Goal: Task Accomplishment & Management: Manage account settings

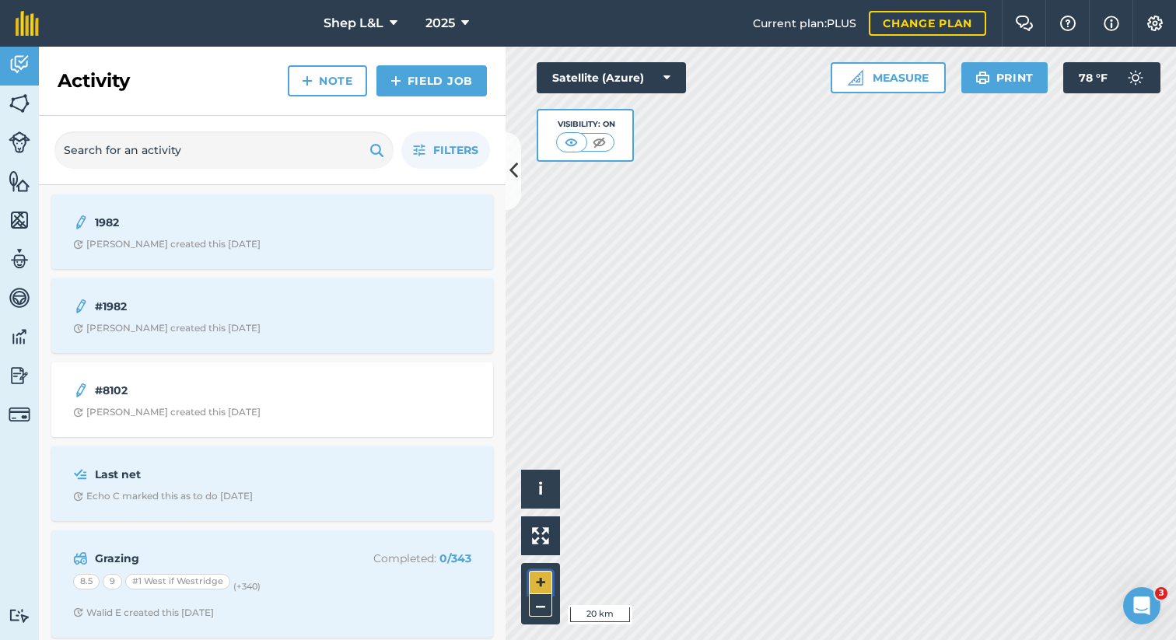
click at [547, 582] on button "+" at bounding box center [540, 582] width 23 height 23
click at [545, 598] on button "–" at bounding box center [540, 605] width 23 height 23
click at [546, 578] on button "+" at bounding box center [540, 582] width 23 height 23
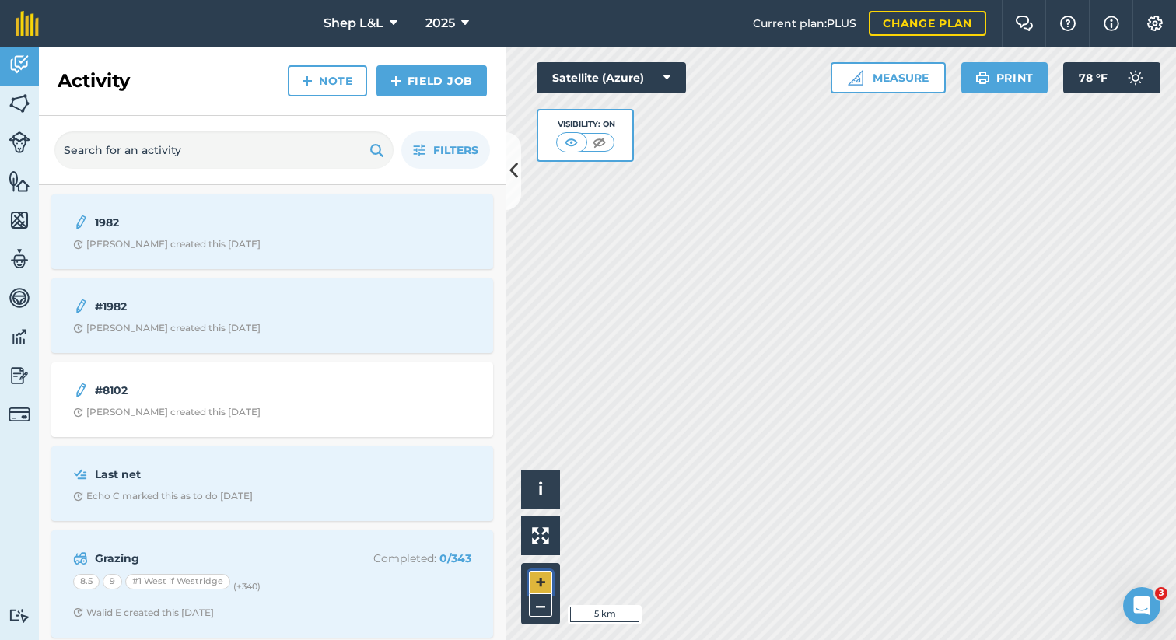
click at [546, 578] on button "+" at bounding box center [540, 582] width 23 height 23
click at [547, 578] on button "+" at bounding box center [540, 582] width 23 height 23
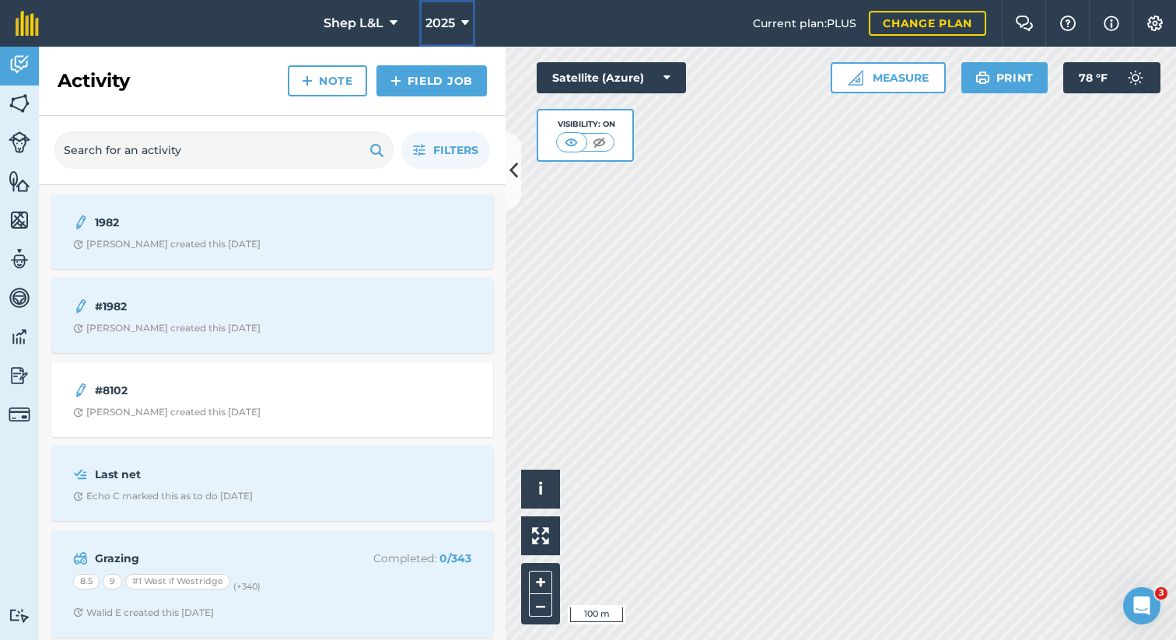
click at [442, 23] on span "2025" at bounding box center [441, 23] width 30 height 19
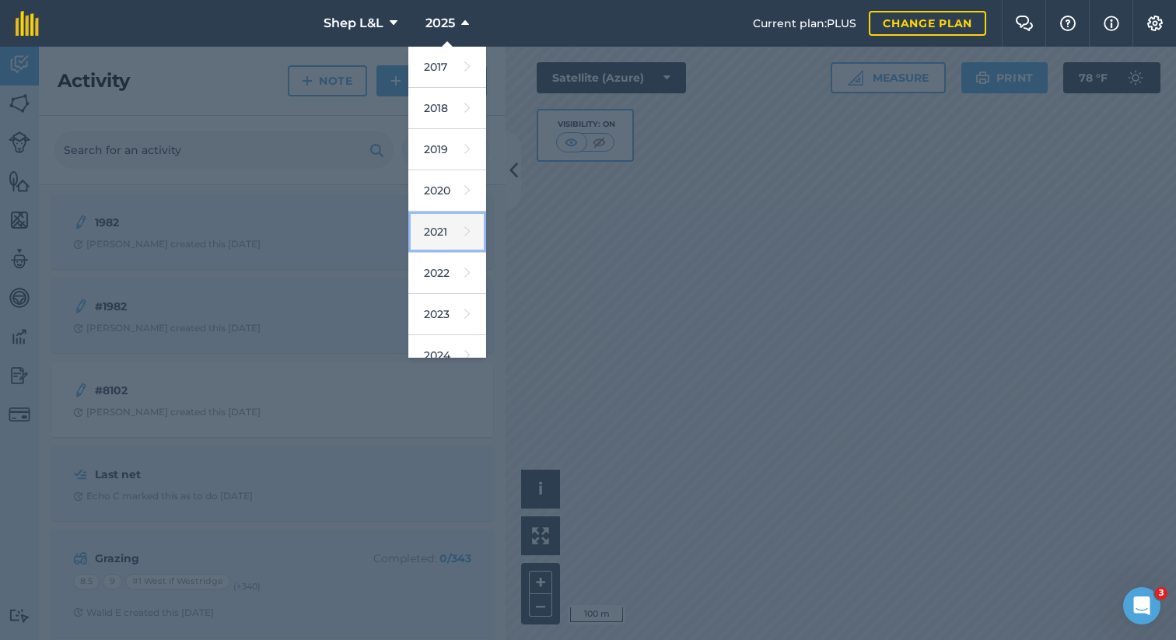
click at [451, 225] on link "2021" at bounding box center [447, 232] width 78 height 41
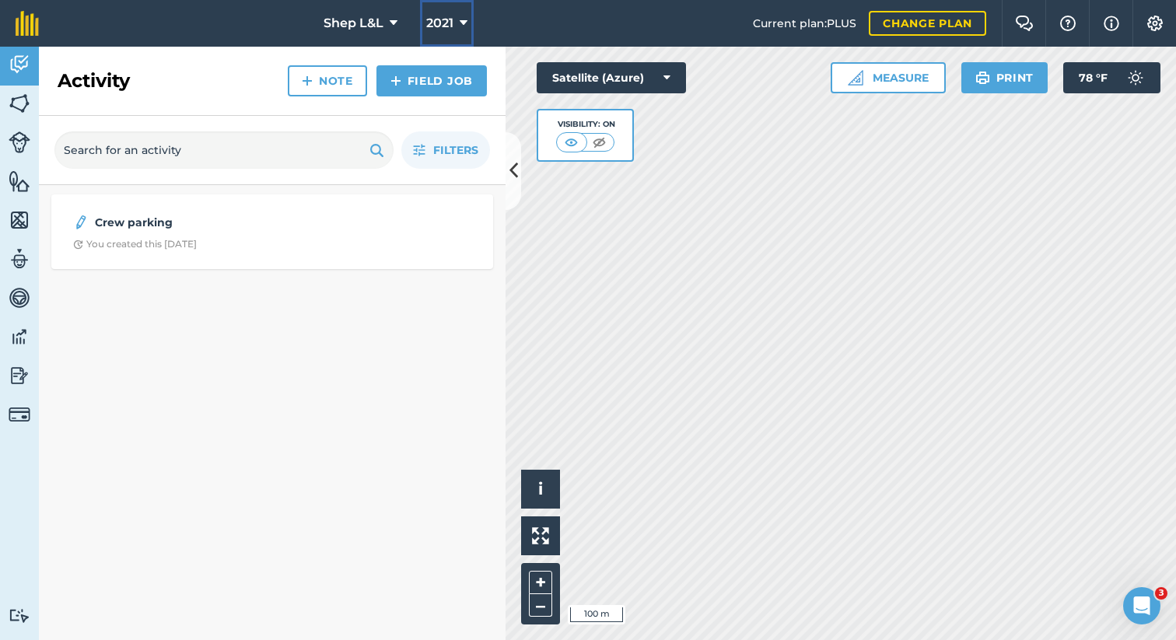
click at [454, 23] on button "2021" at bounding box center [447, 23] width 54 height 47
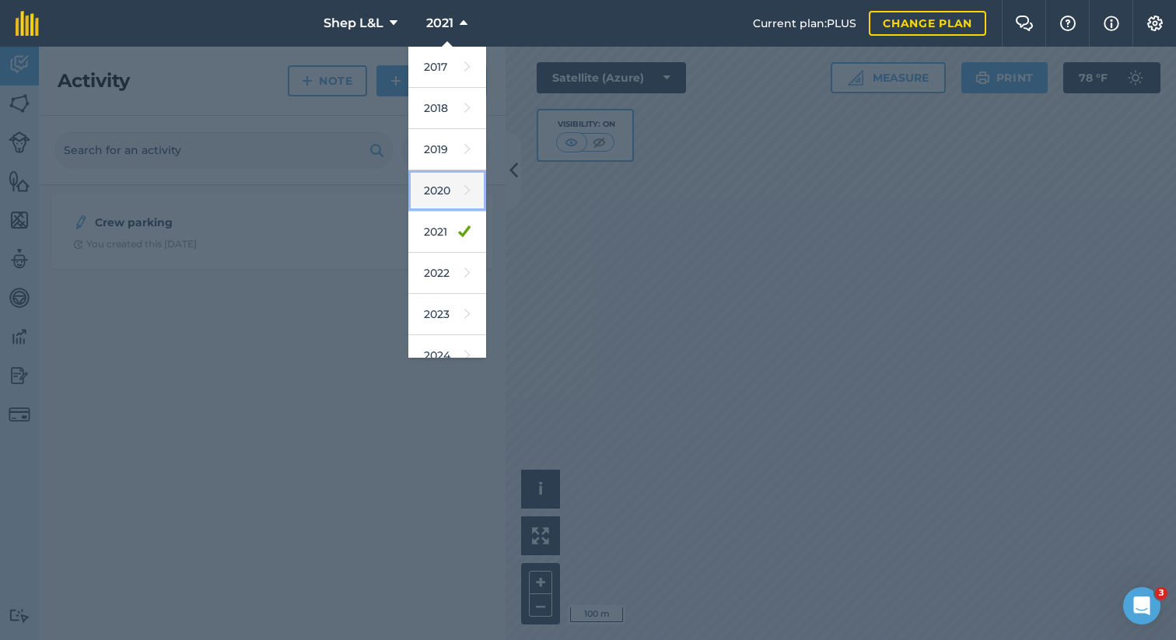
click at [443, 199] on link "2020" at bounding box center [447, 190] width 78 height 41
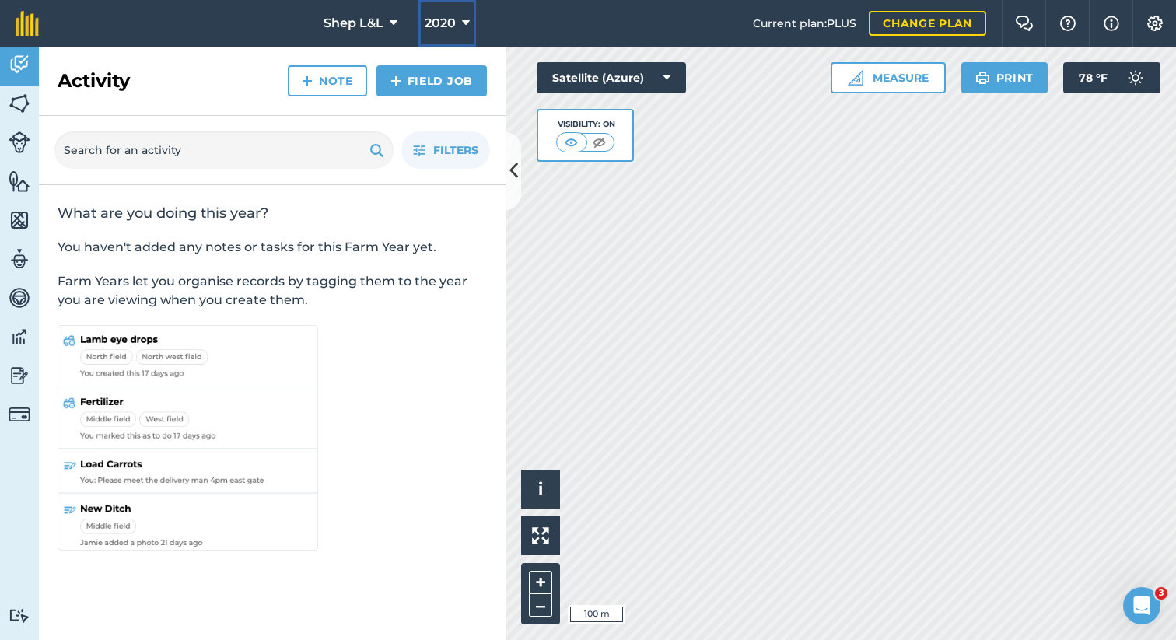
click at [443, 19] on span "2020" at bounding box center [440, 23] width 31 height 19
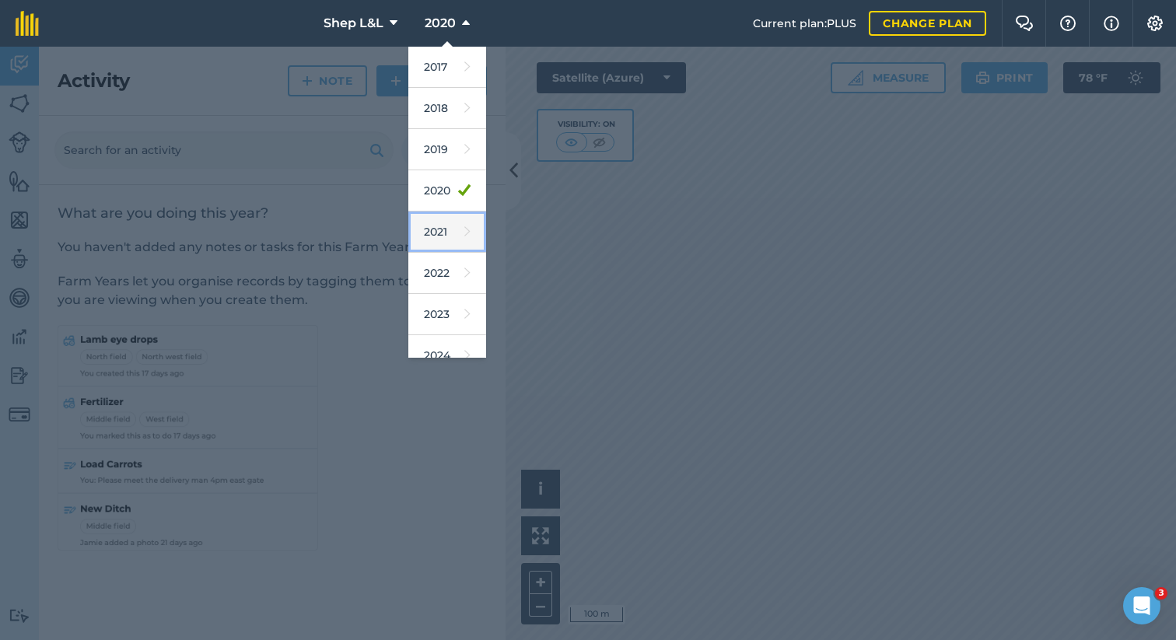
click at [453, 230] on link "2021" at bounding box center [447, 232] width 78 height 41
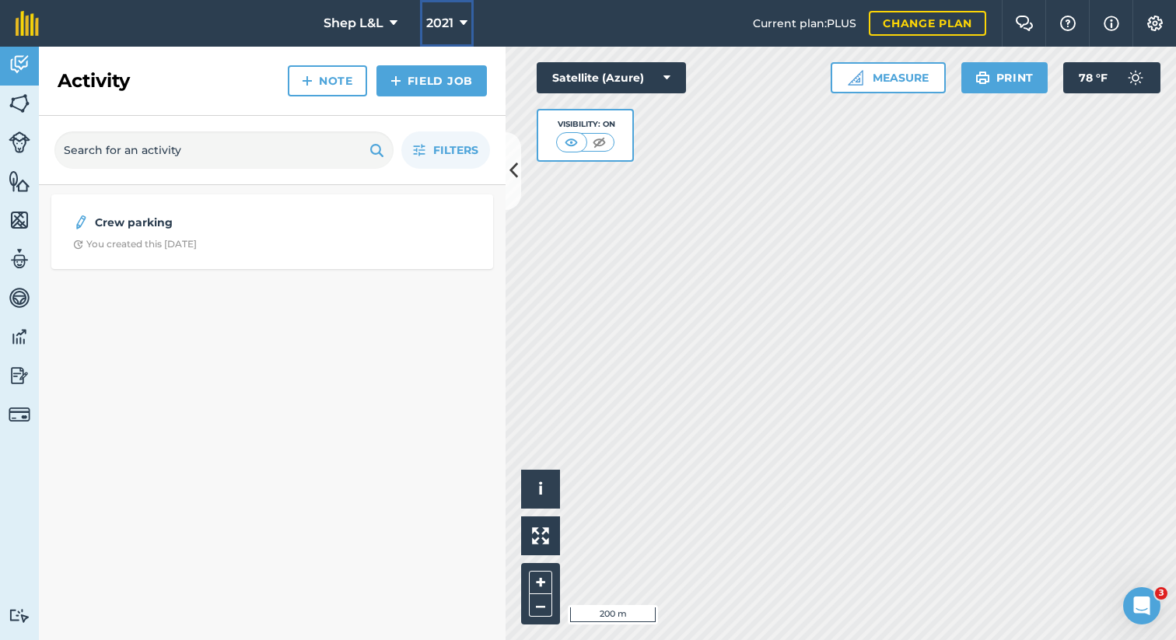
click at [440, 26] on span "2021" at bounding box center [439, 23] width 27 height 19
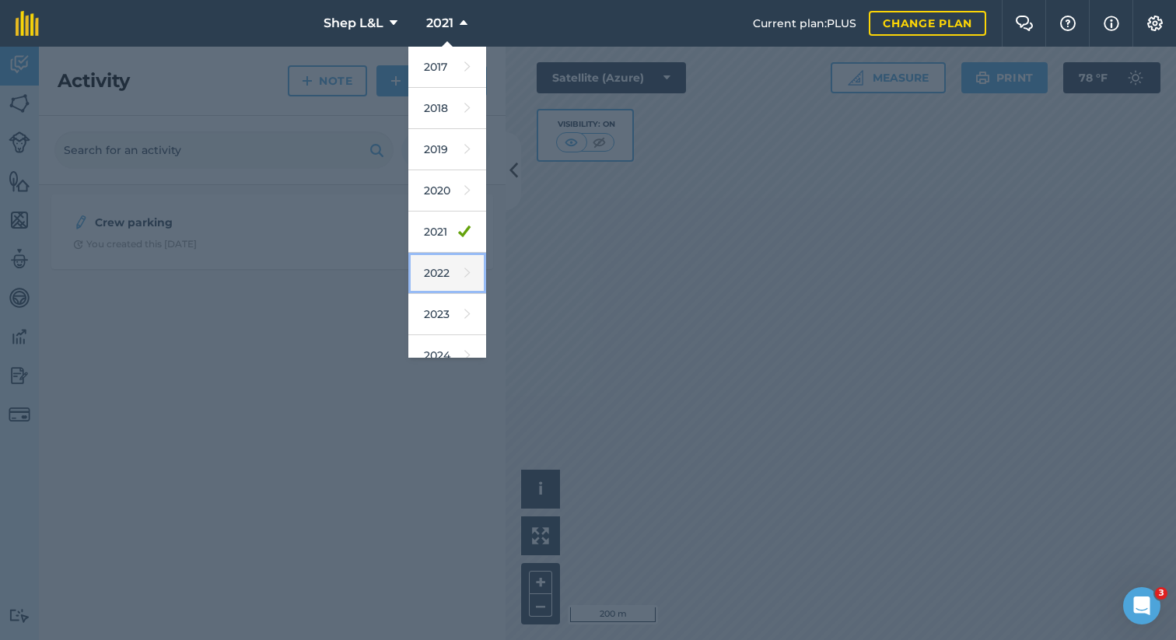
click at [454, 275] on link "2022" at bounding box center [447, 273] width 78 height 41
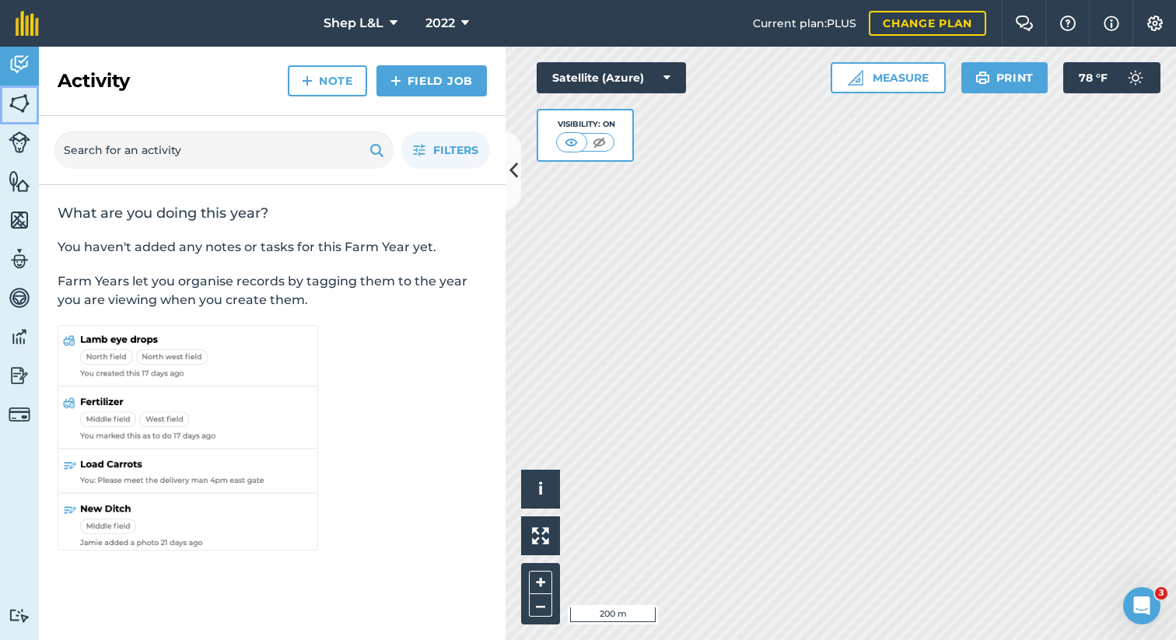
click at [24, 106] on img at bounding box center [20, 103] width 22 height 23
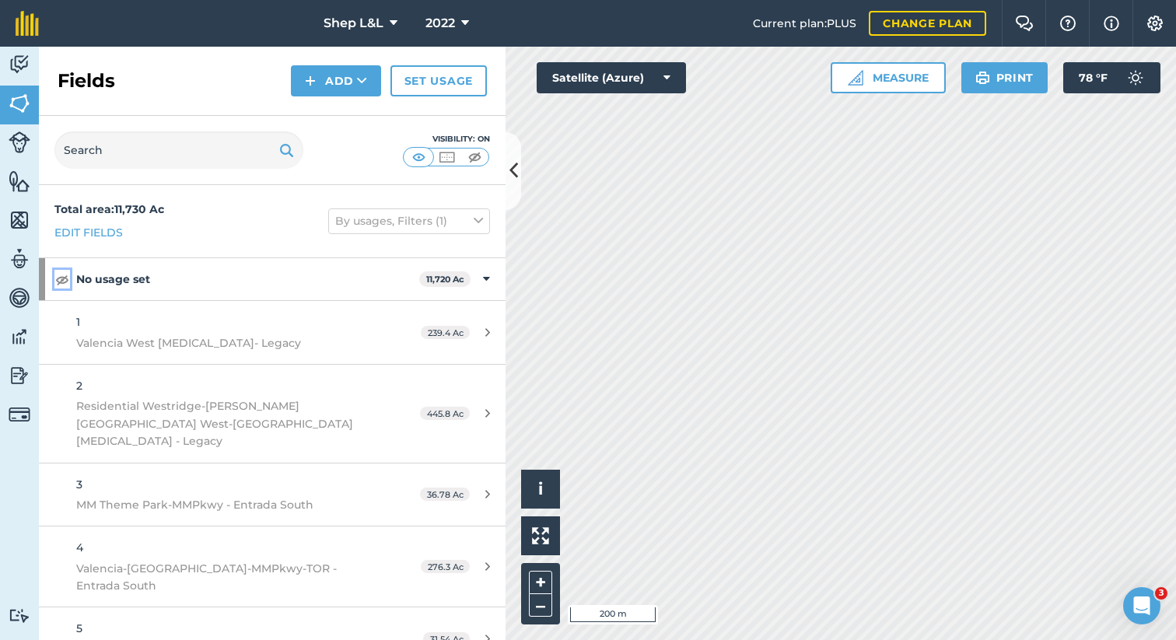
click at [61, 281] on img at bounding box center [62, 279] width 14 height 19
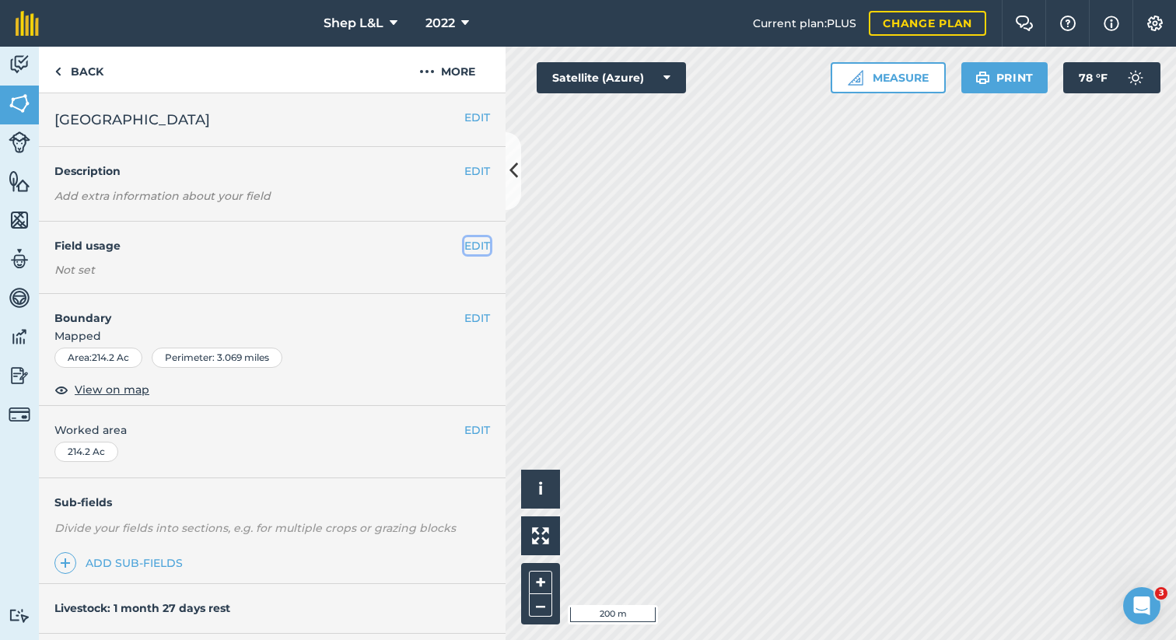
click at [476, 248] on button "EDIT" at bounding box center [477, 245] width 26 height 17
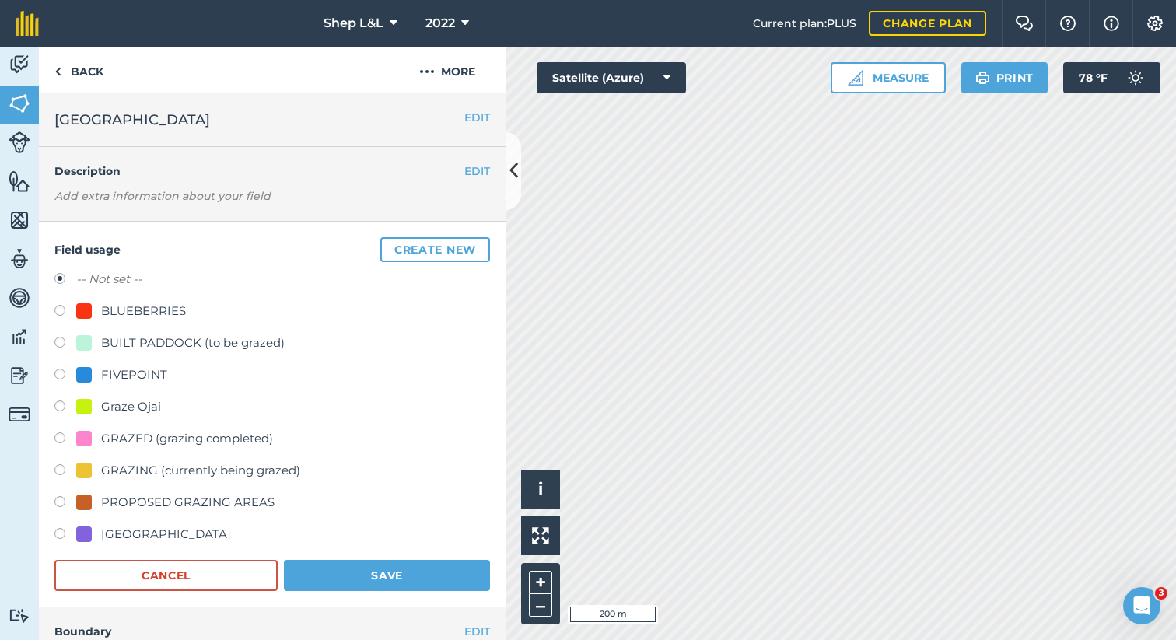
click at [62, 468] on label at bounding box center [65, 472] width 22 height 16
radio input "true"
radio input "false"
click at [367, 568] on button "Save" at bounding box center [387, 575] width 206 height 31
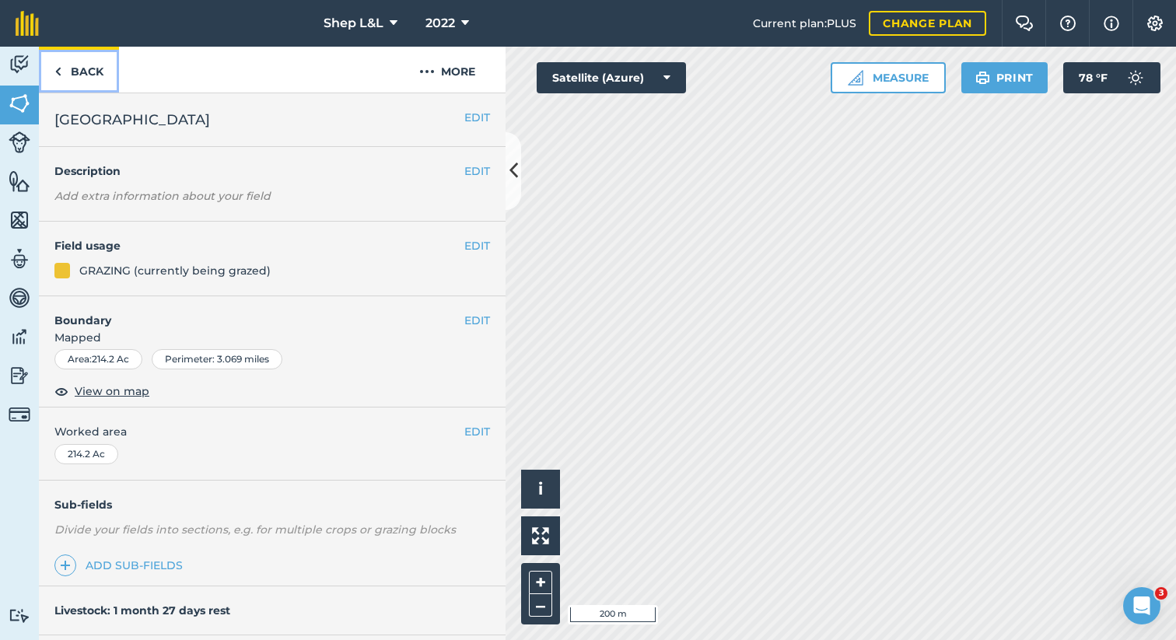
click at [86, 68] on link "Back" at bounding box center [79, 70] width 80 height 46
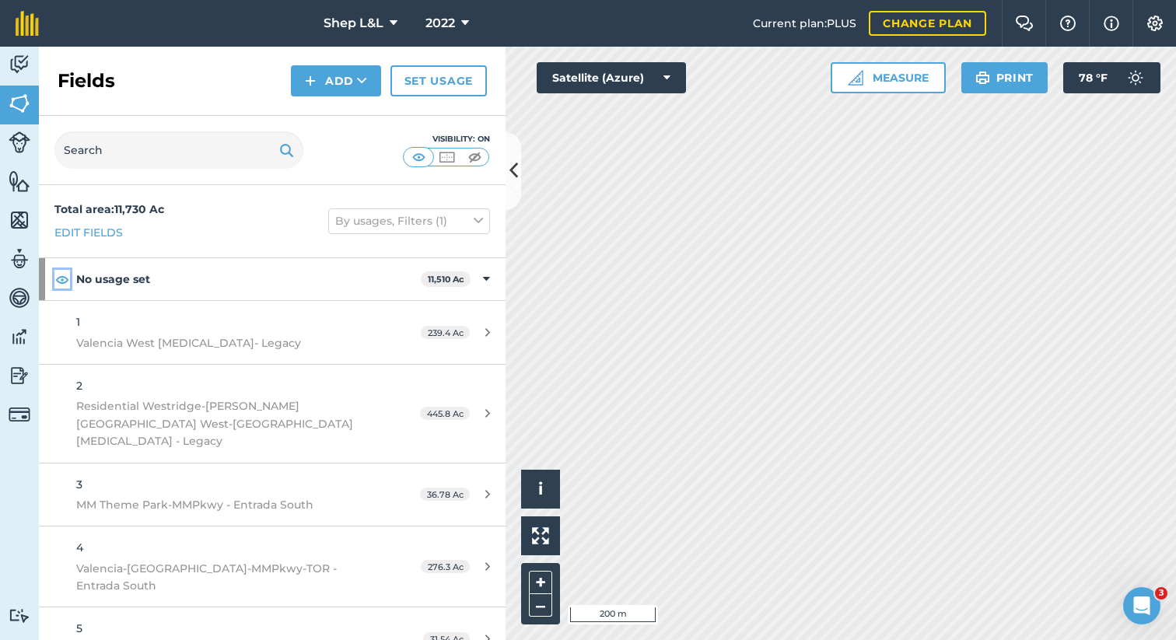
click at [59, 279] on img at bounding box center [62, 279] width 14 height 19
click at [20, 64] on img at bounding box center [20, 64] width 22 height 23
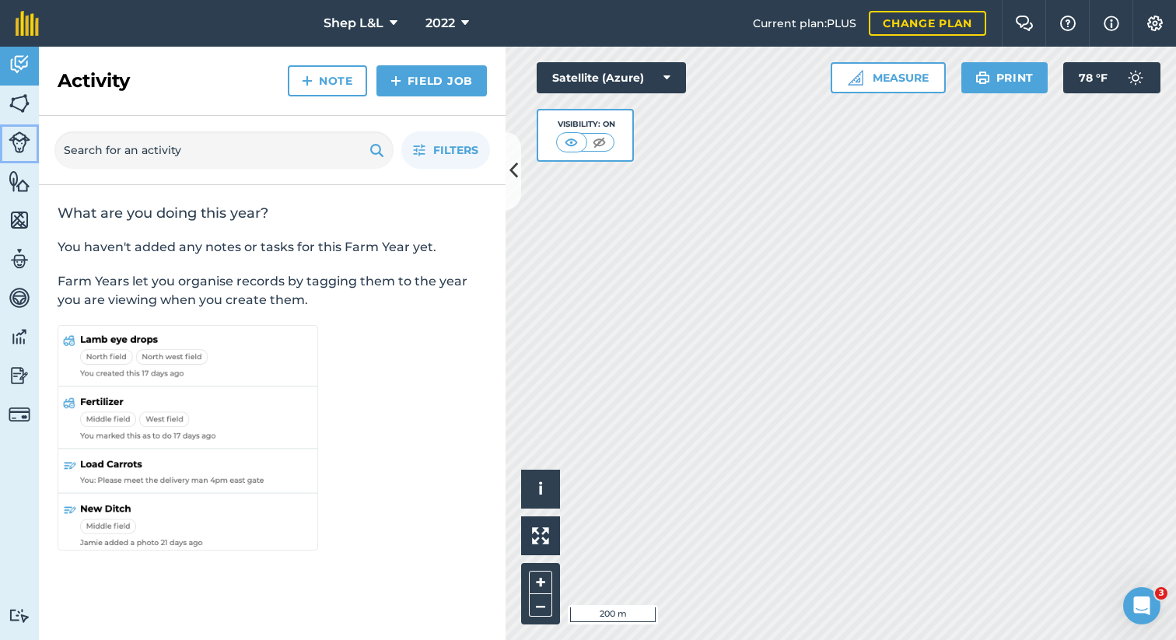
click at [23, 150] on img at bounding box center [20, 142] width 22 height 22
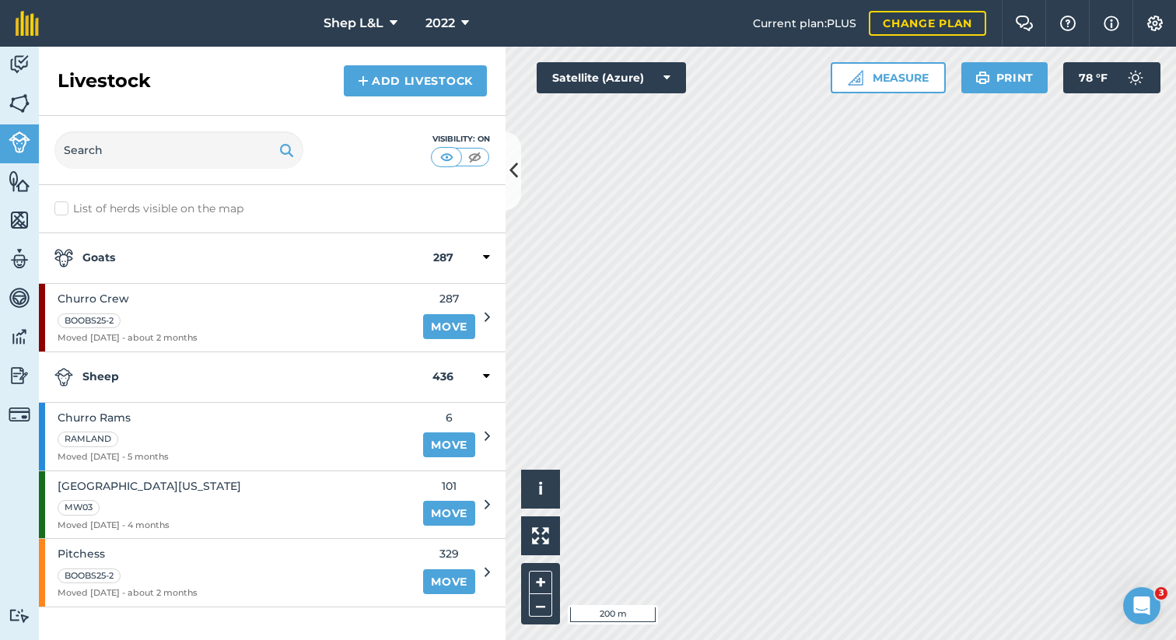
click at [66, 205] on label "List of herds visible on the map" at bounding box center [272, 209] width 436 height 16
click at [65, 205] on input "List of herds visible on the map" at bounding box center [59, 206] width 10 height 10
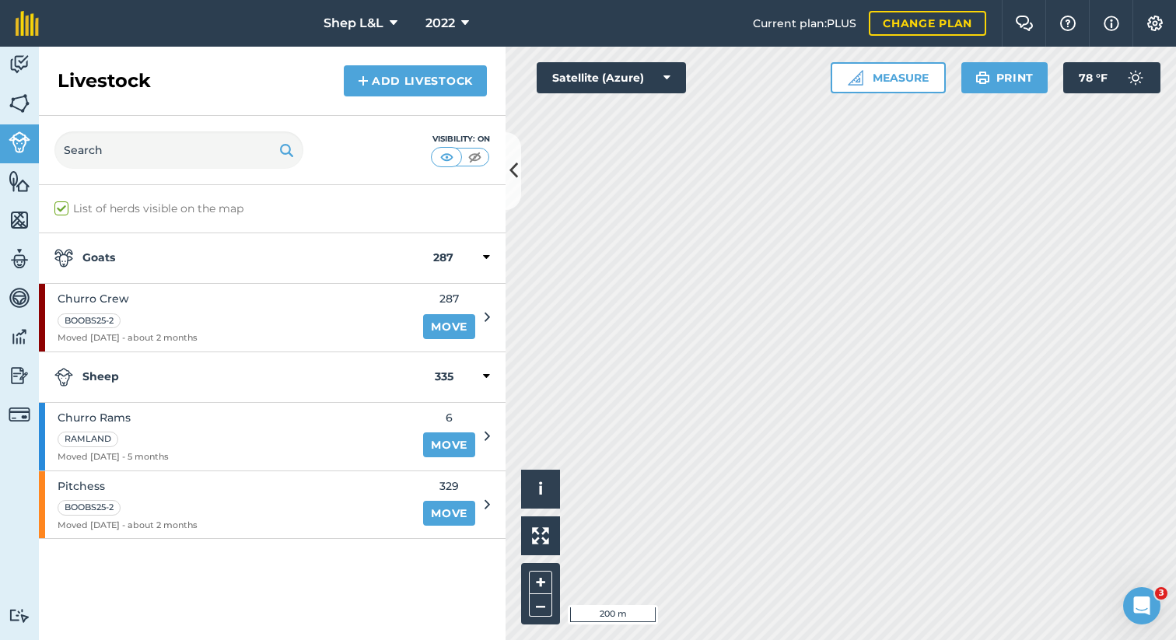
click at [66, 205] on label "List of herds visible on the map" at bounding box center [272, 209] width 436 height 16
click at [65, 205] on input "List of herds visible on the map" at bounding box center [59, 206] width 10 height 10
checkbox input "false"
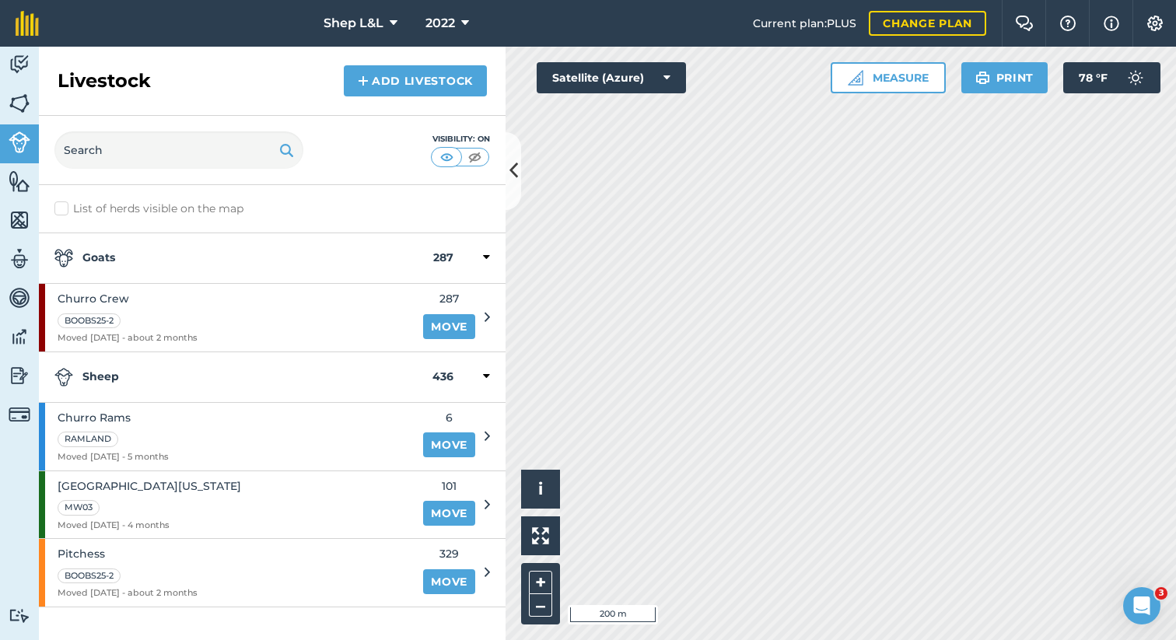
click at [485, 378] on icon at bounding box center [486, 377] width 7 height 14
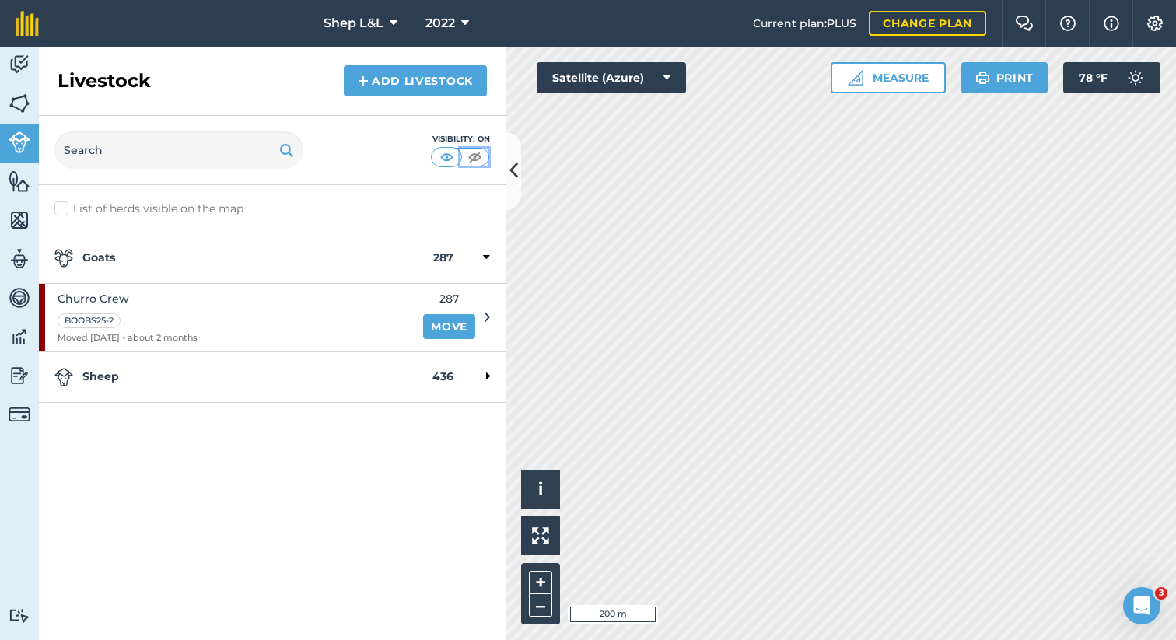
click at [477, 159] on img at bounding box center [474, 157] width 19 height 16
click at [16, 101] on img at bounding box center [20, 103] width 22 height 23
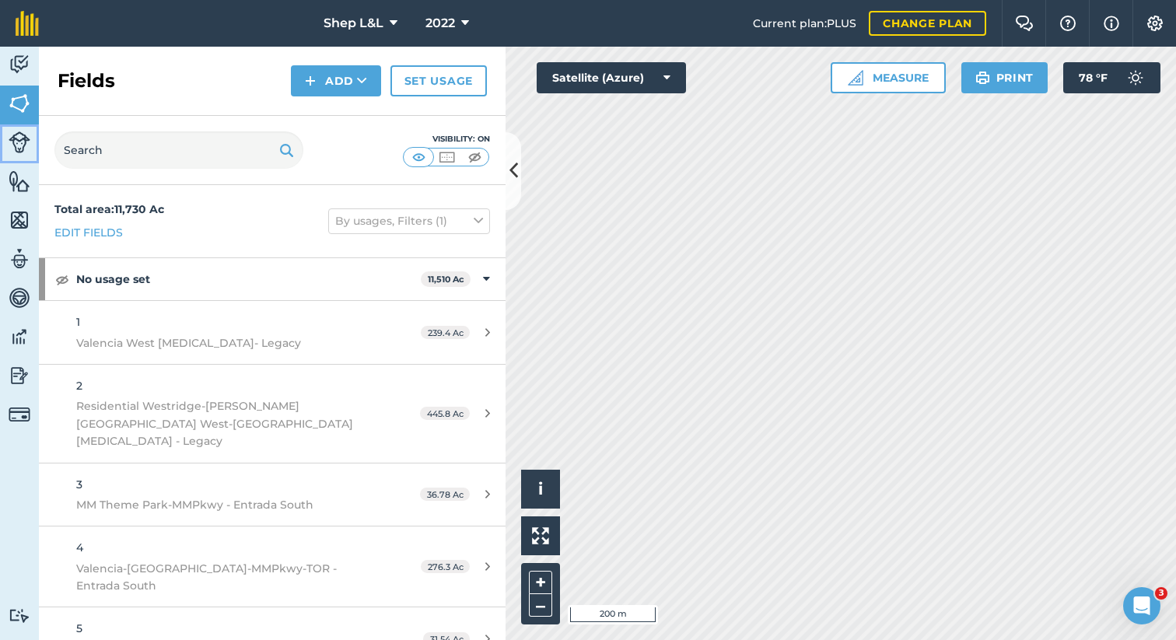
click at [18, 135] on img at bounding box center [20, 142] width 22 height 22
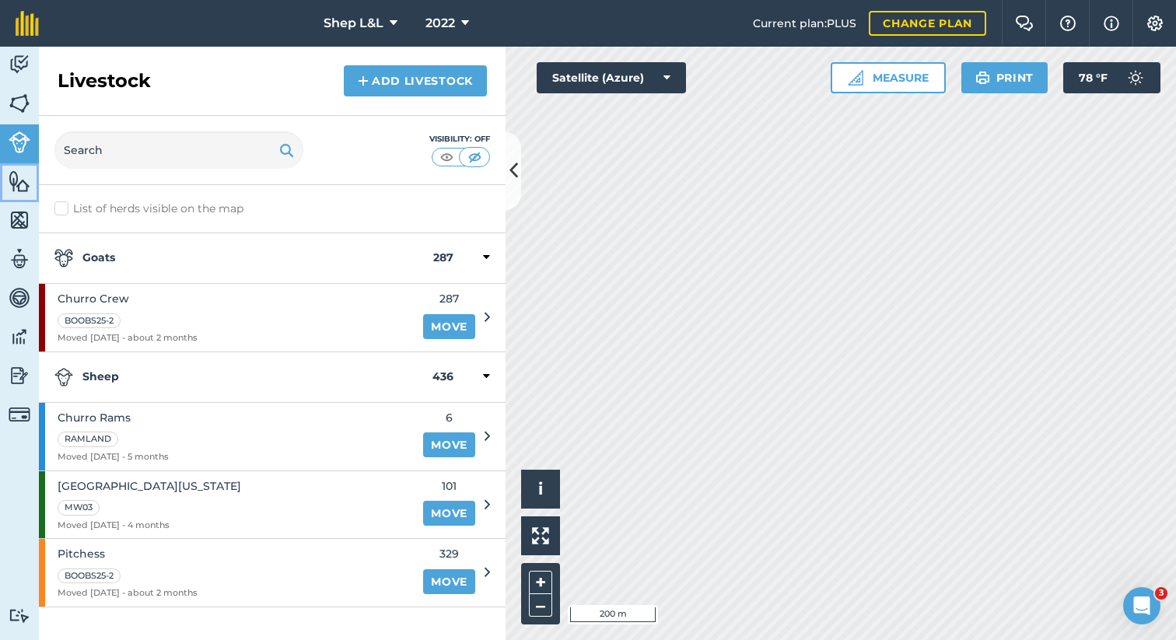
click at [18, 181] on img at bounding box center [20, 181] width 22 height 23
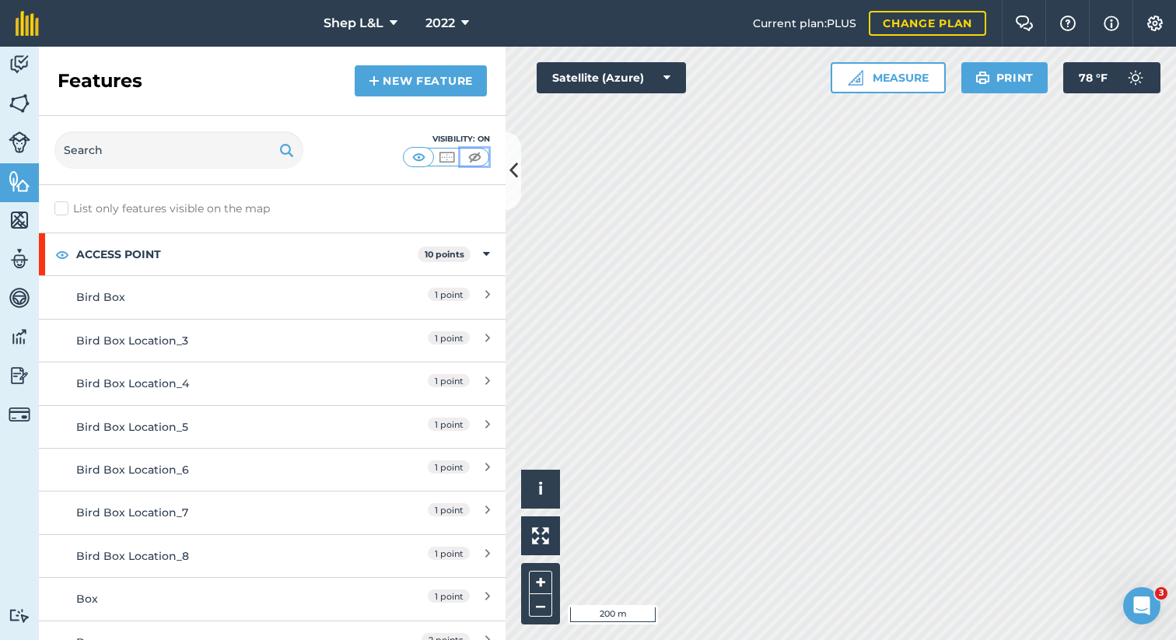
click at [475, 158] on img at bounding box center [474, 157] width 19 height 16
click at [475, 152] on img at bounding box center [474, 157] width 19 height 16
click at [450, 156] on img at bounding box center [446, 157] width 19 height 16
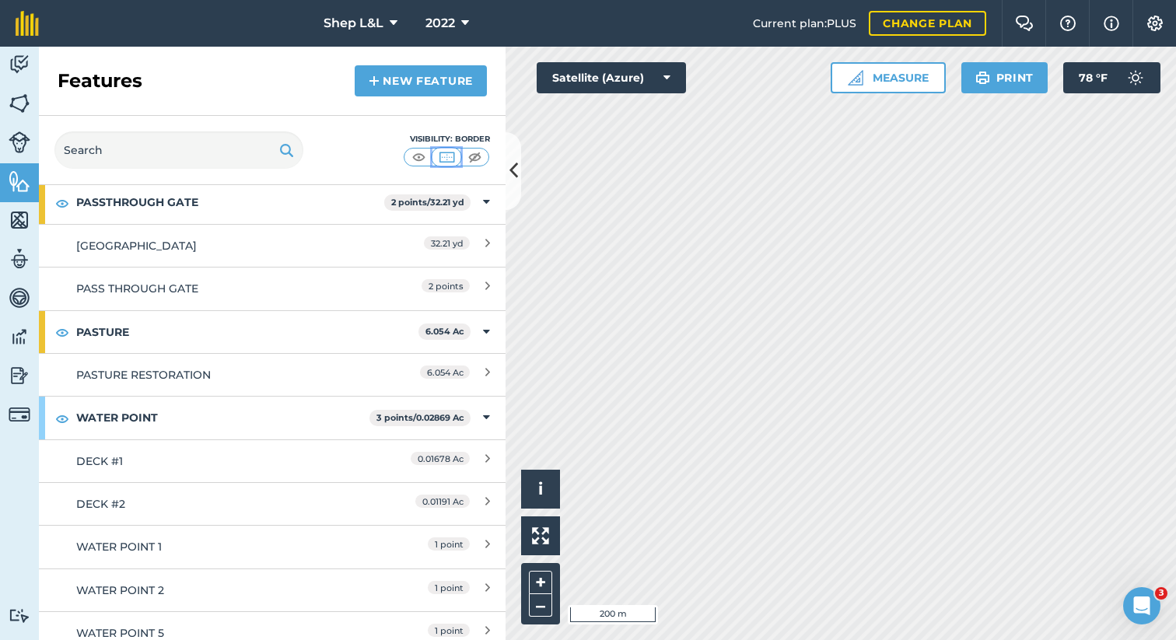
scroll to position [2082, 0]
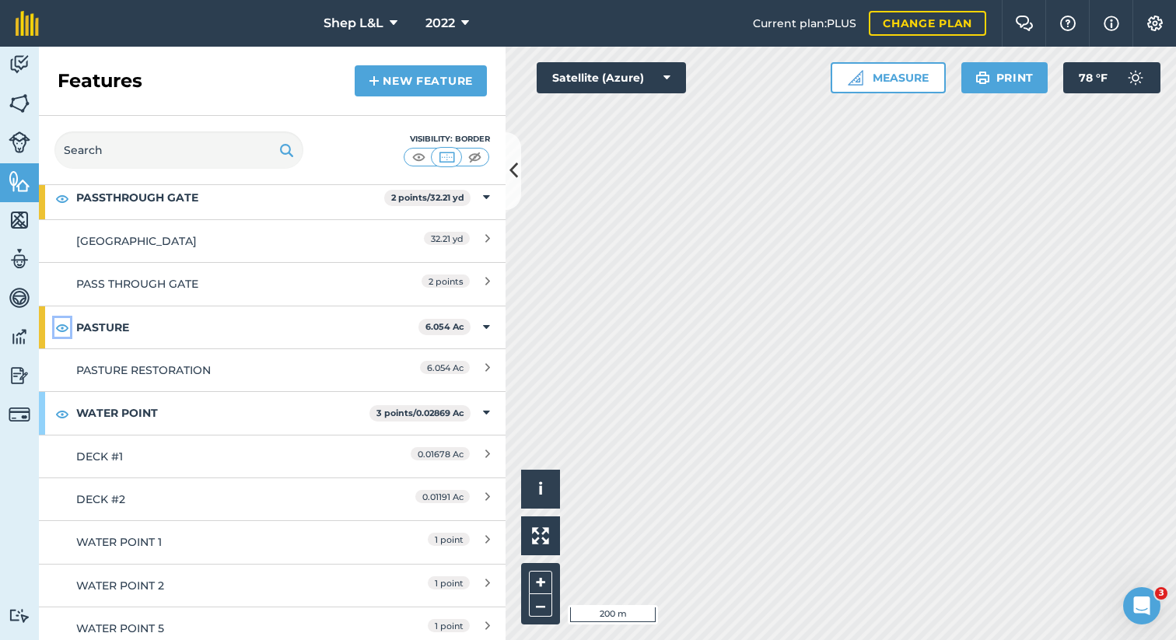
click at [63, 327] on img at bounding box center [62, 327] width 14 height 19
click at [63, 329] on img at bounding box center [62, 327] width 14 height 19
click at [67, 416] on img at bounding box center [62, 414] width 14 height 19
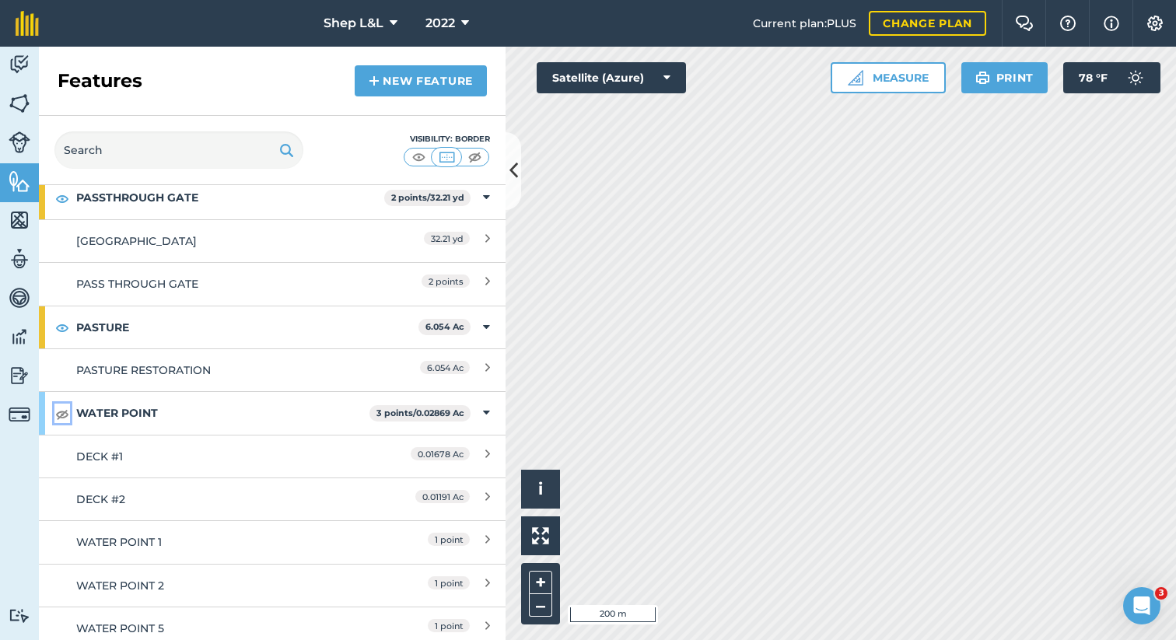
click at [67, 416] on img at bounding box center [62, 414] width 14 height 19
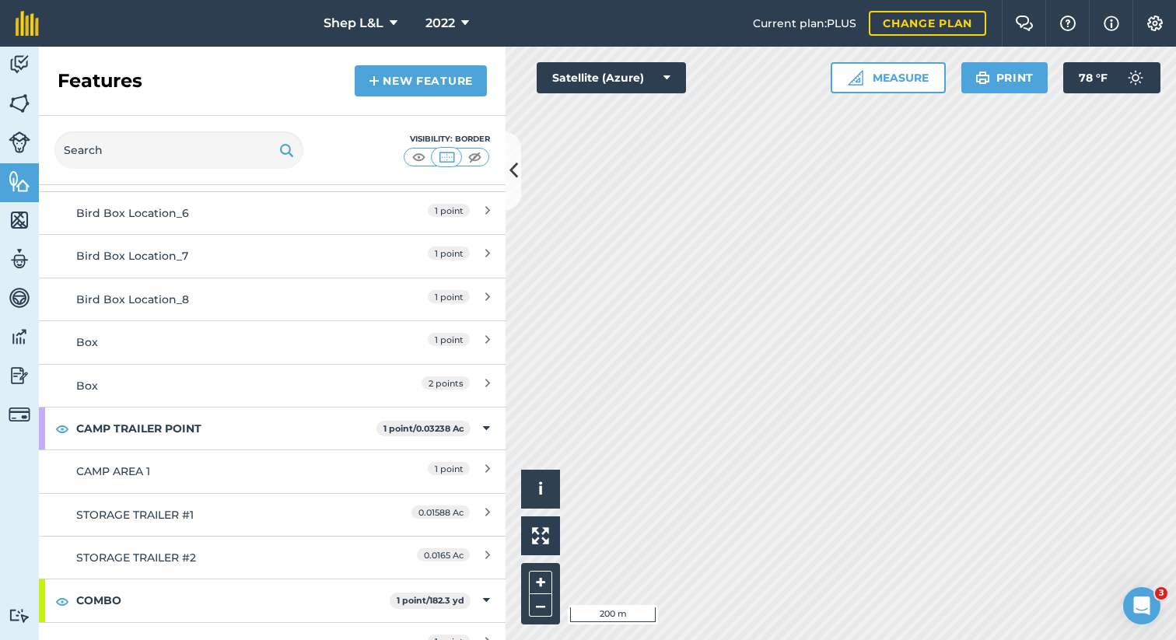
scroll to position [0, 0]
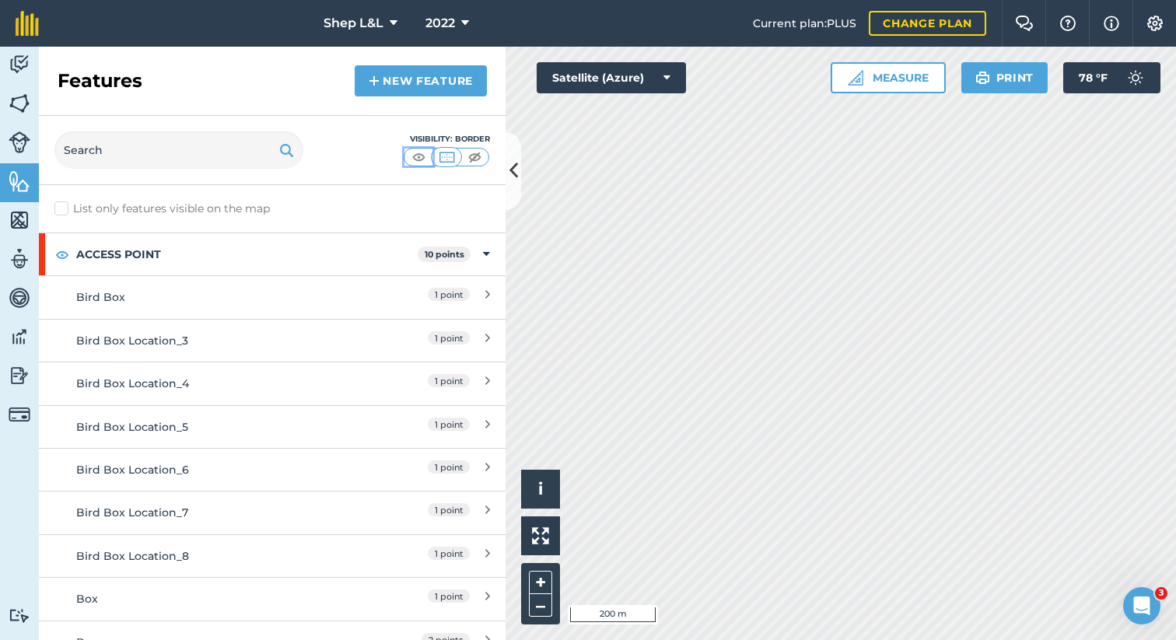
click at [415, 152] on img at bounding box center [418, 157] width 19 height 16
click at [475, 159] on img at bounding box center [474, 157] width 19 height 16
click at [20, 103] on img at bounding box center [20, 103] width 22 height 23
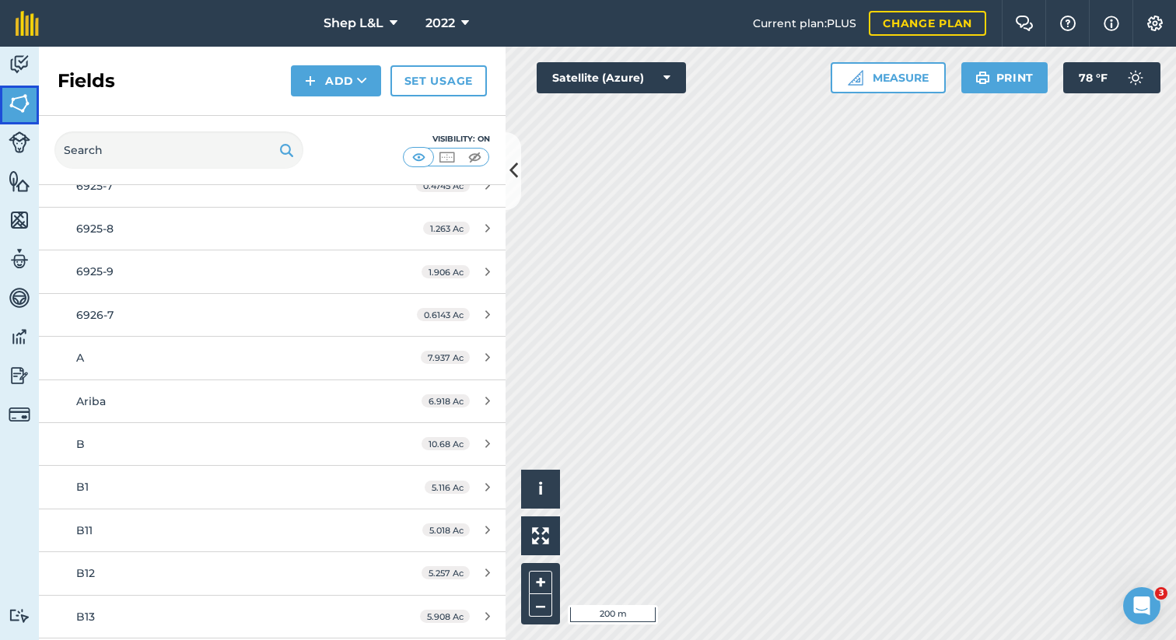
scroll to position [1594, 0]
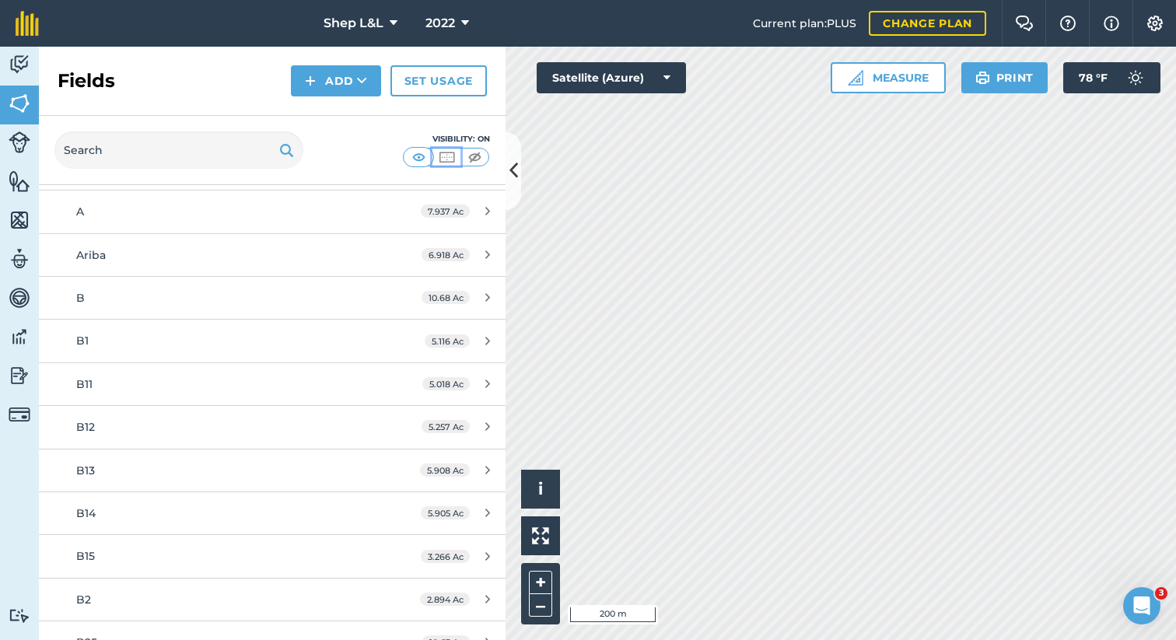
click at [450, 158] on img at bounding box center [446, 157] width 19 height 16
click at [19, 104] on img at bounding box center [20, 103] width 22 height 23
click at [357, 83] on icon at bounding box center [362, 81] width 10 height 16
click at [349, 114] on link "Draw" at bounding box center [336, 116] width 86 height 34
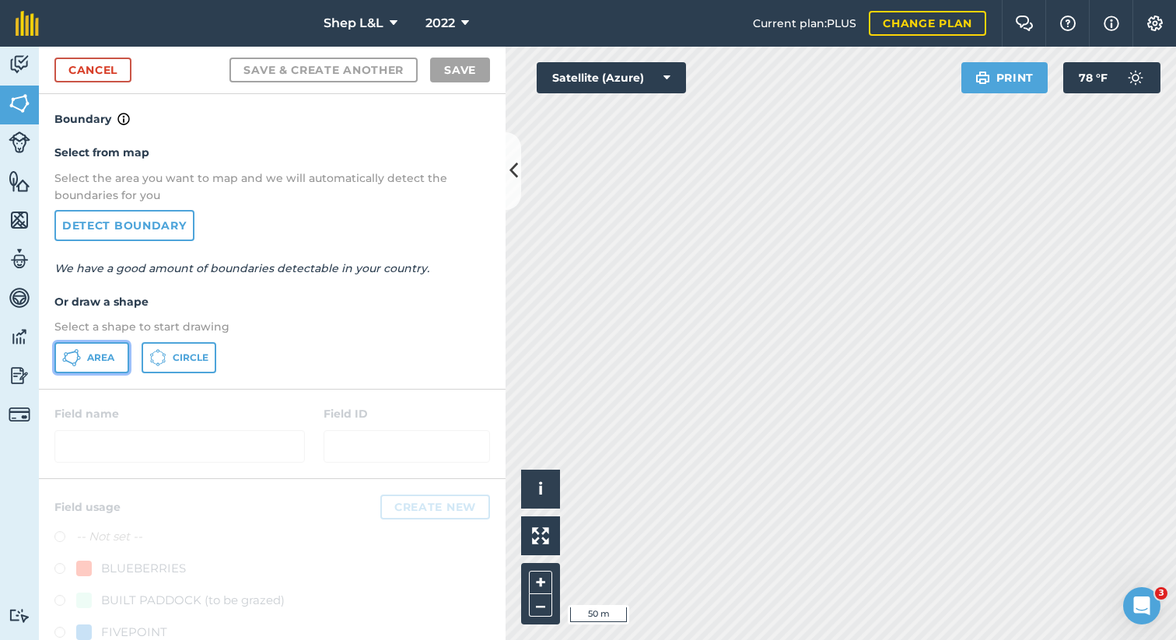
click at [83, 352] on button "Area" at bounding box center [91, 357] width 75 height 31
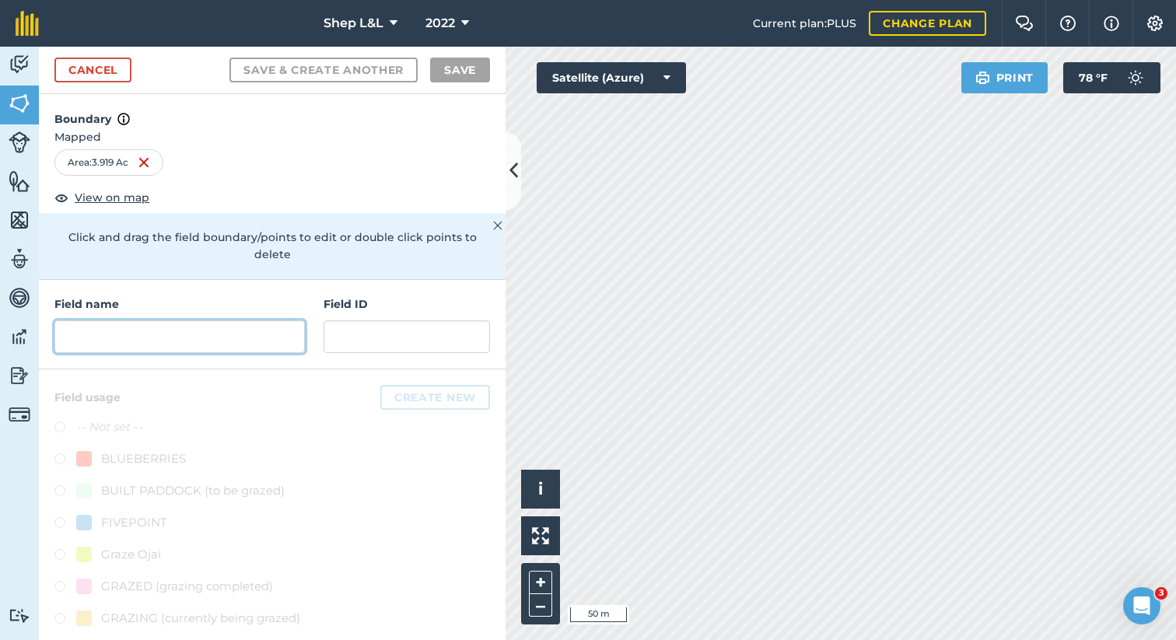
click at [170, 326] on input "text" at bounding box center [179, 337] width 251 height 33
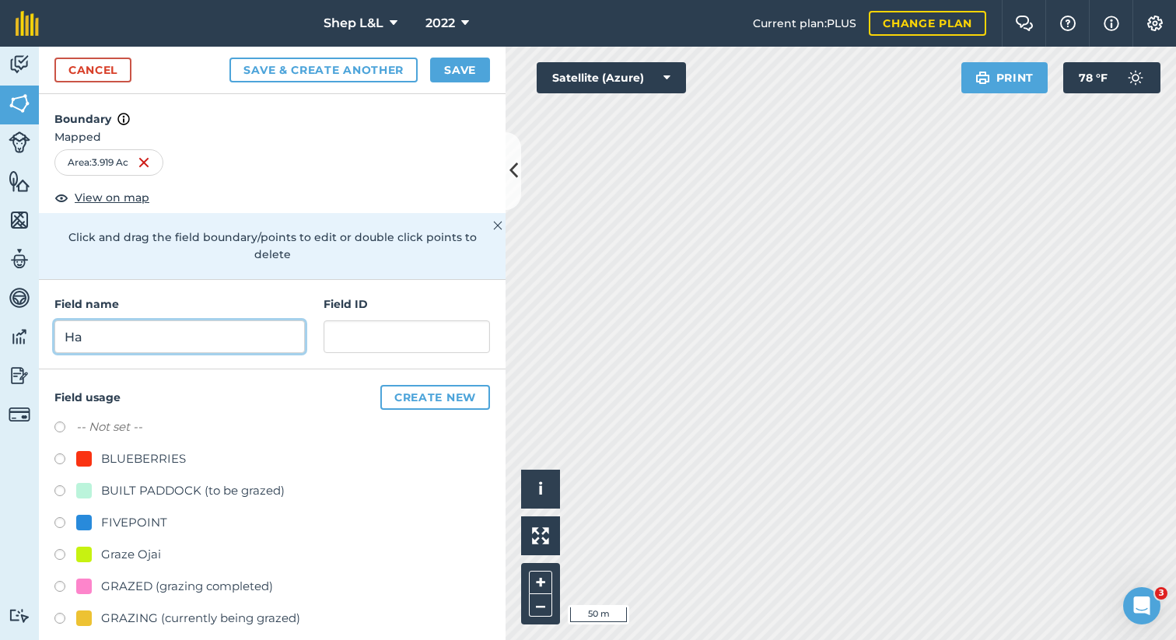
type input "H"
type input "Permanent Fence Paddocks"
click at [56, 485] on label at bounding box center [65, 493] width 22 height 16
radio input "true"
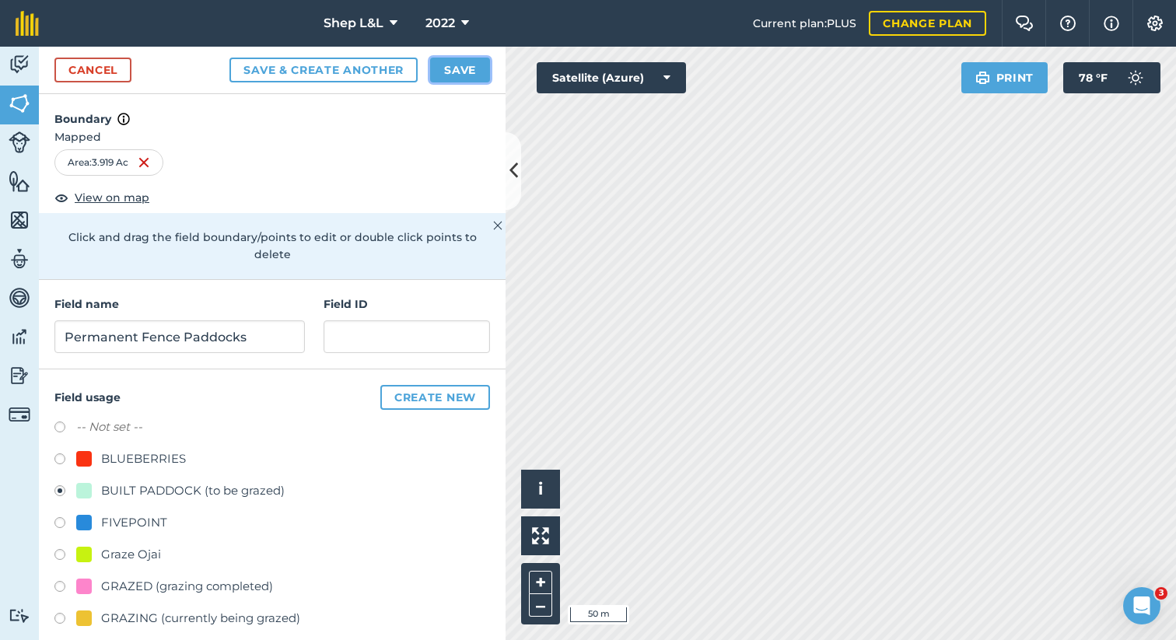
click at [463, 71] on button "Save" at bounding box center [460, 70] width 60 height 25
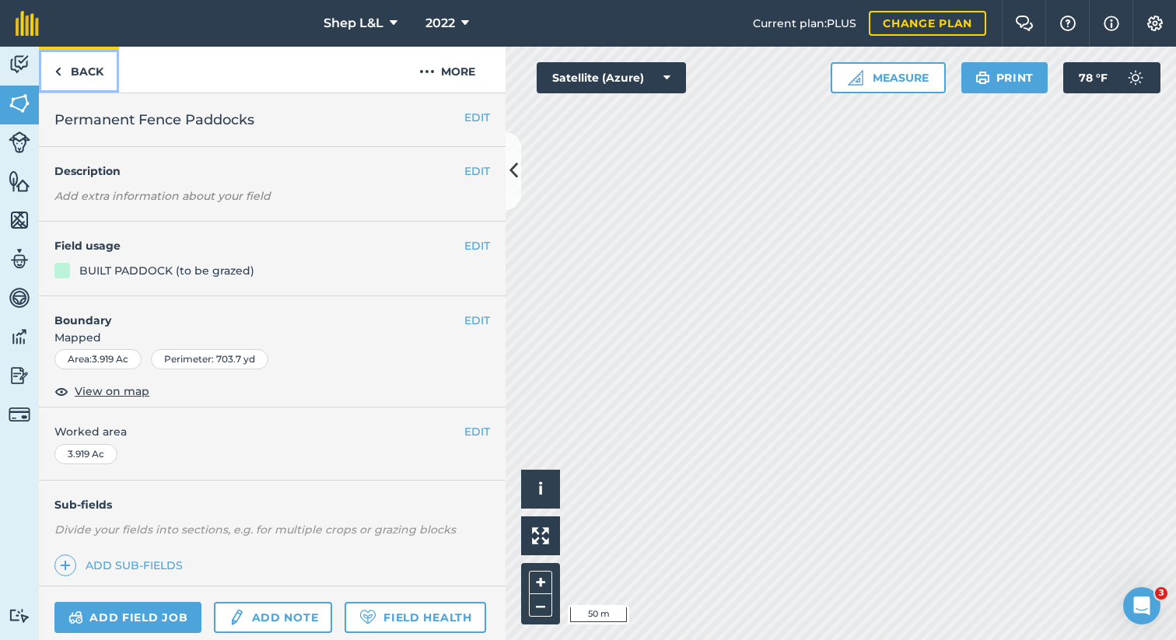
click at [77, 65] on link "Back" at bounding box center [79, 70] width 80 height 46
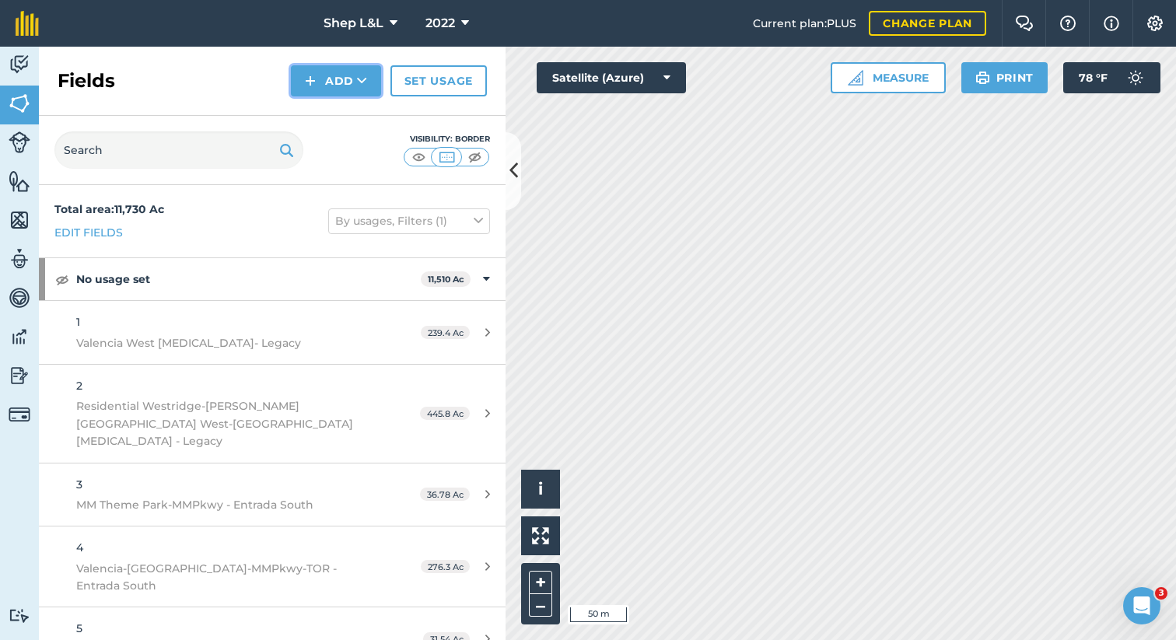
click at [335, 77] on button "Add" at bounding box center [336, 80] width 90 height 31
click at [340, 116] on link "Draw" at bounding box center [336, 116] width 86 height 34
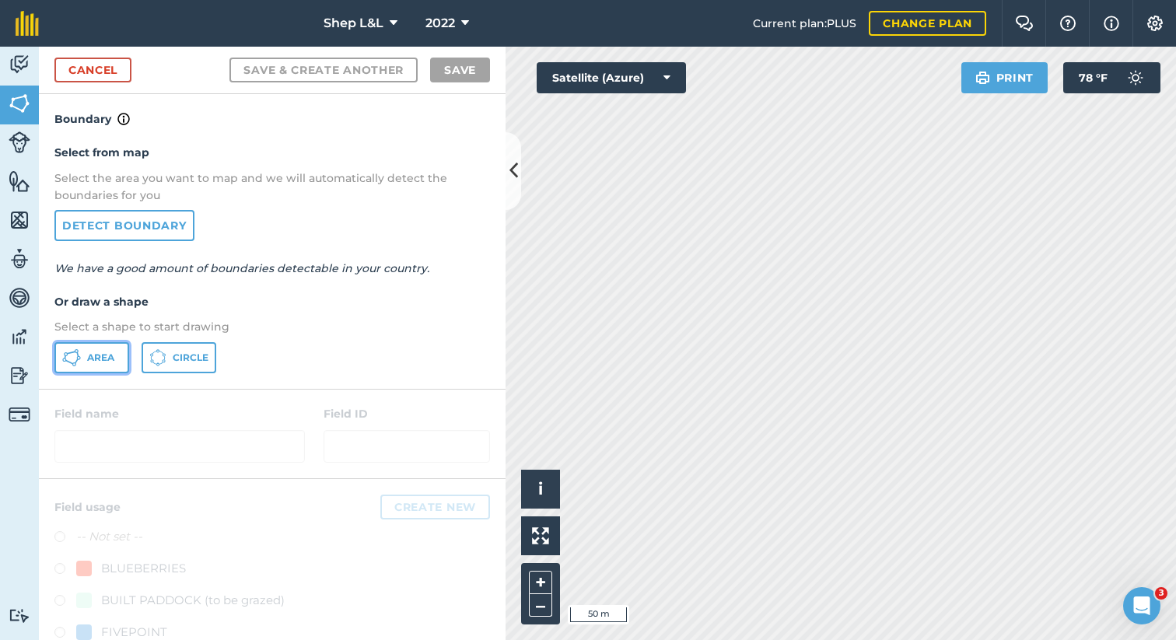
click at [82, 359] on button "Area" at bounding box center [91, 357] width 75 height 31
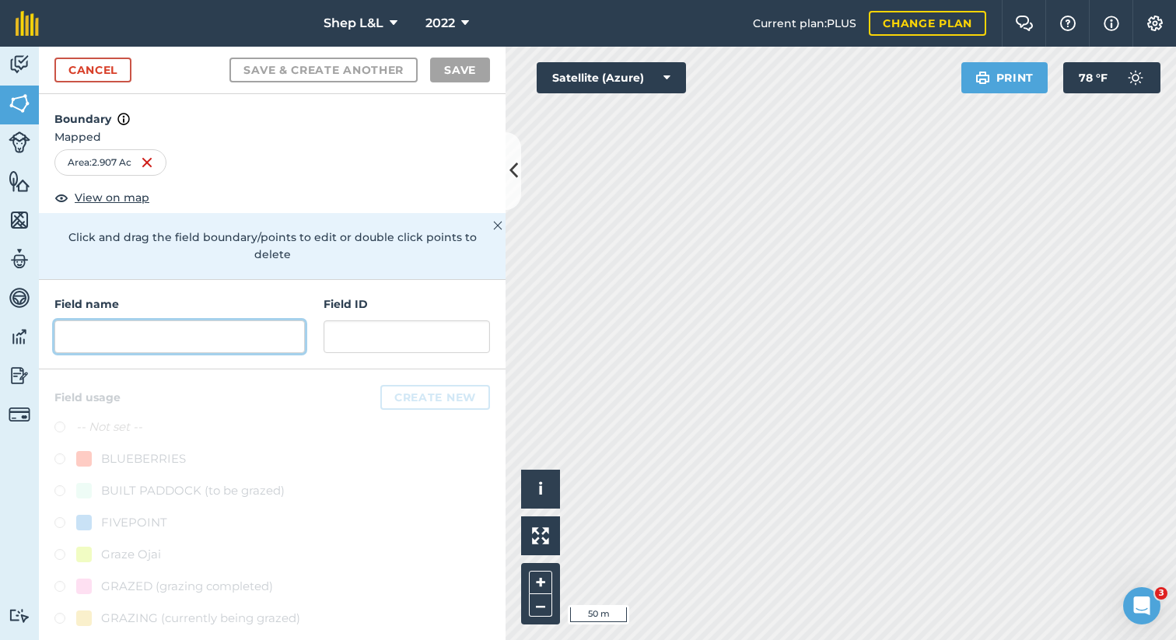
click at [127, 321] on input "text" at bounding box center [179, 337] width 251 height 33
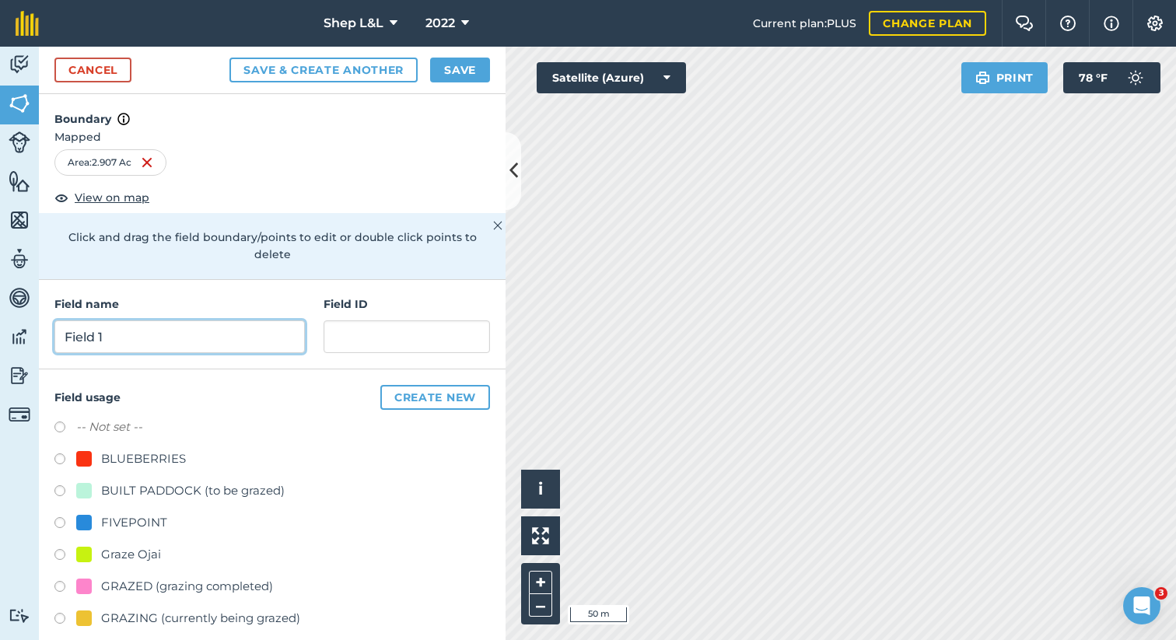
type input "Field 1"
click at [60, 581] on label at bounding box center [65, 589] width 22 height 16
radio input "true"
click at [467, 65] on button "Save" at bounding box center [460, 70] width 60 height 25
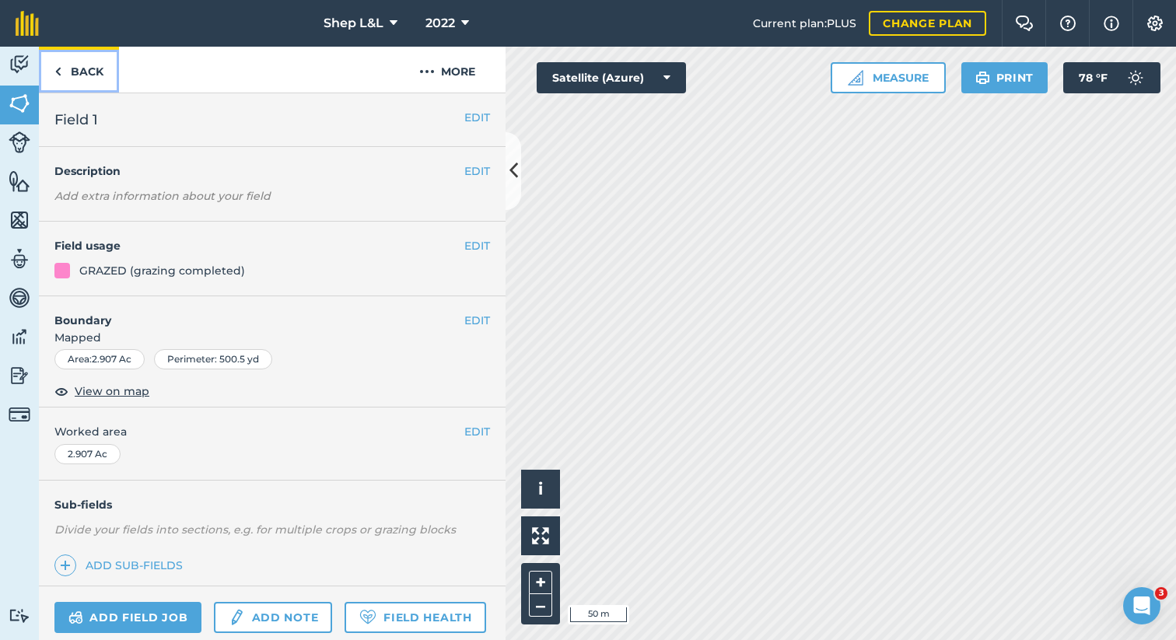
click at [86, 68] on link "Back" at bounding box center [79, 70] width 80 height 46
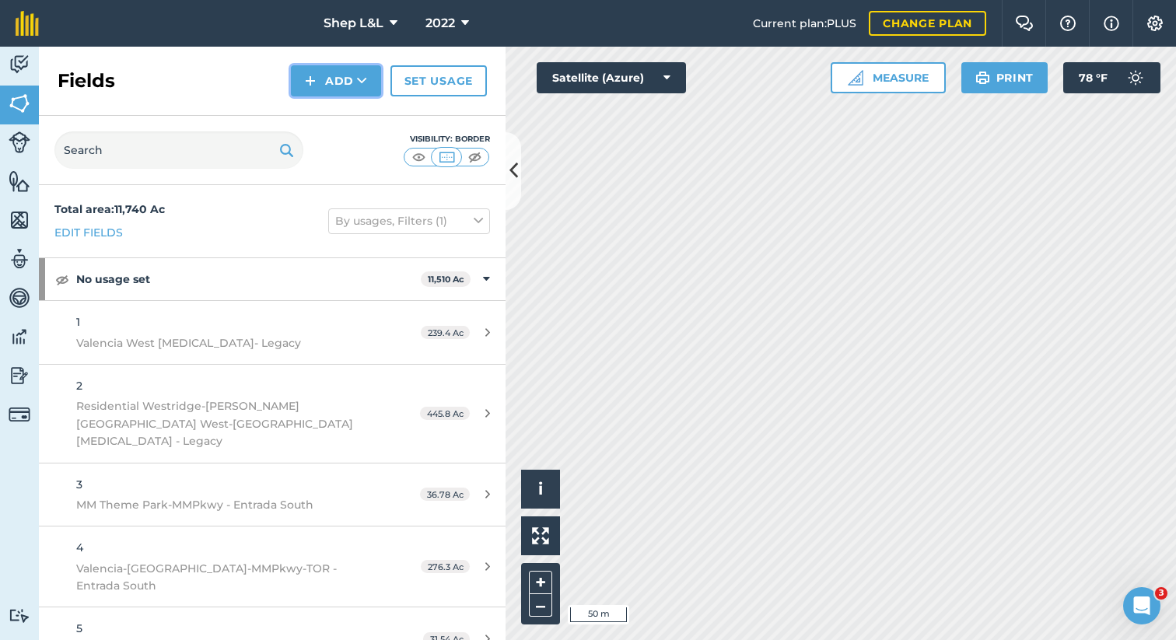
click at [342, 77] on button "Add" at bounding box center [336, 80] width 90 height 31
click at [344, 120] on link "Draw" at bounding box center [336, 116] width 86 height 34
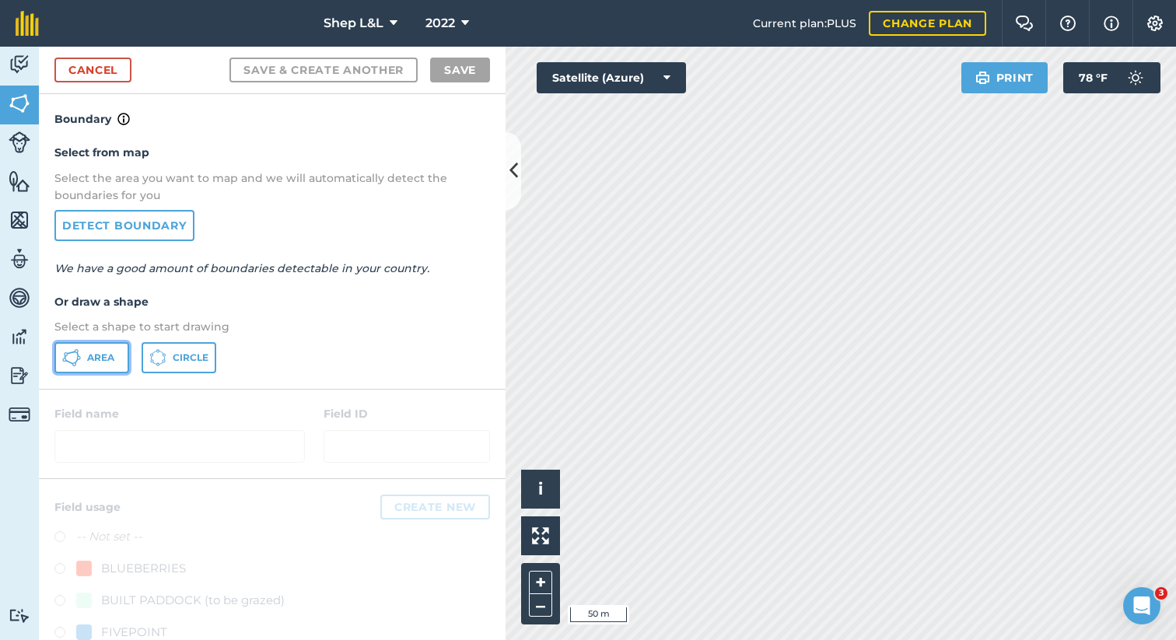
click at [85, 359] on button "Area" at bounding box center [91, 357] width 75 height 31
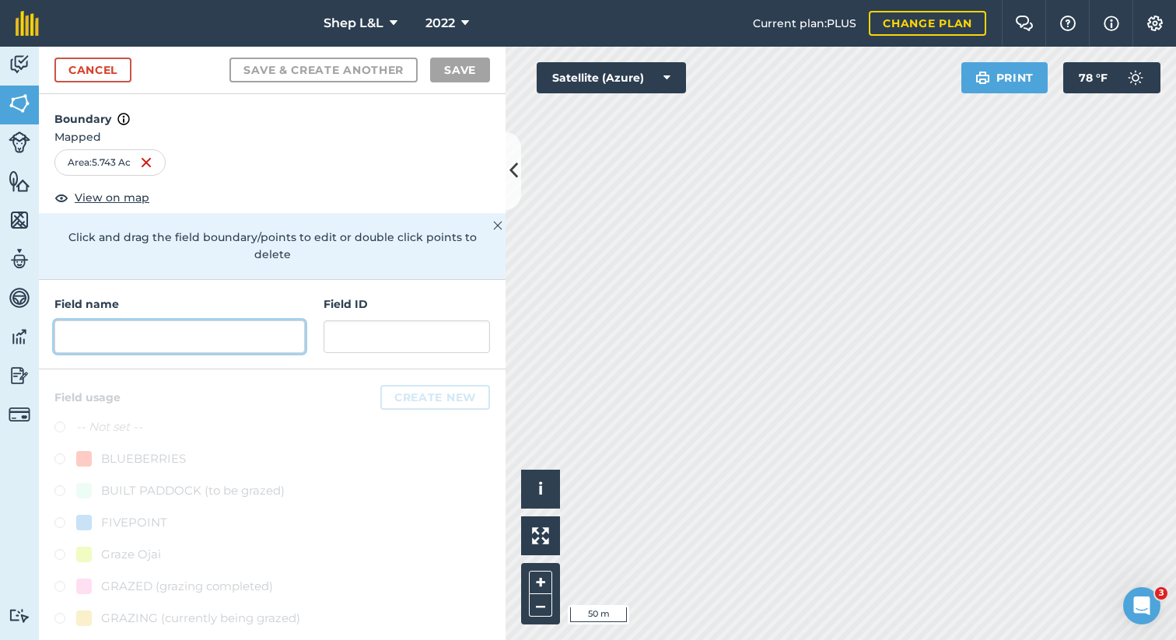
click at [105, 321] on input "text" at bounding box center [179, 337] width 251 height 33
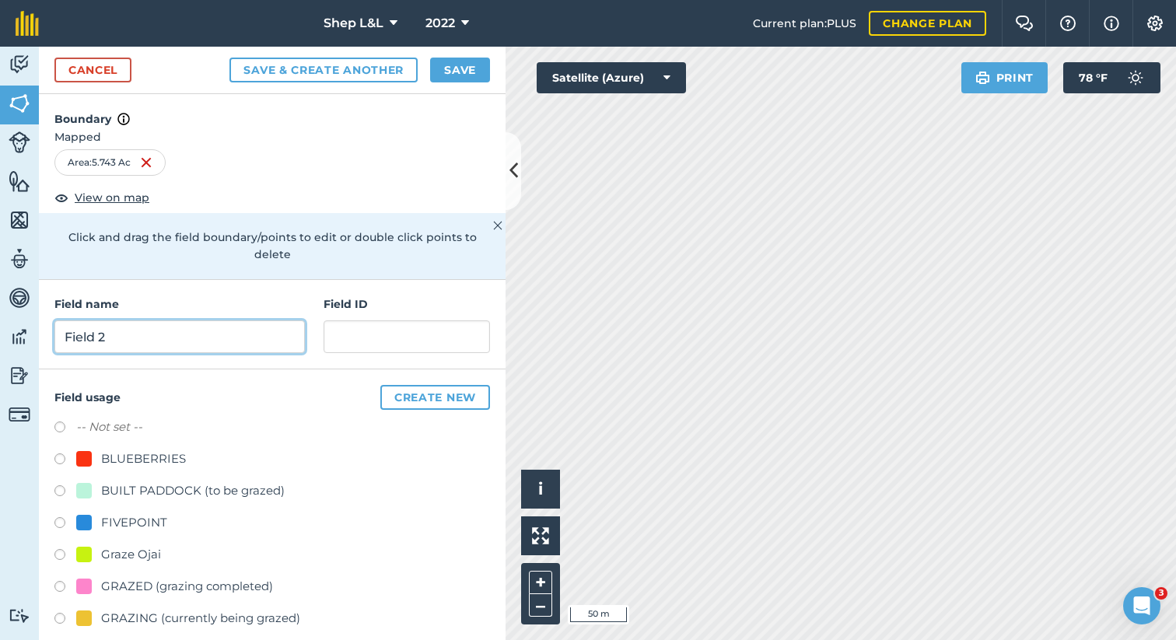
type input "Field 2"
click at [60, 581] on label at bounding box center [65, 589] width 22 height 16
radio input "true"
click at [457, 68] on button "Save" at bounding box center [460, 70] width 60 height 25
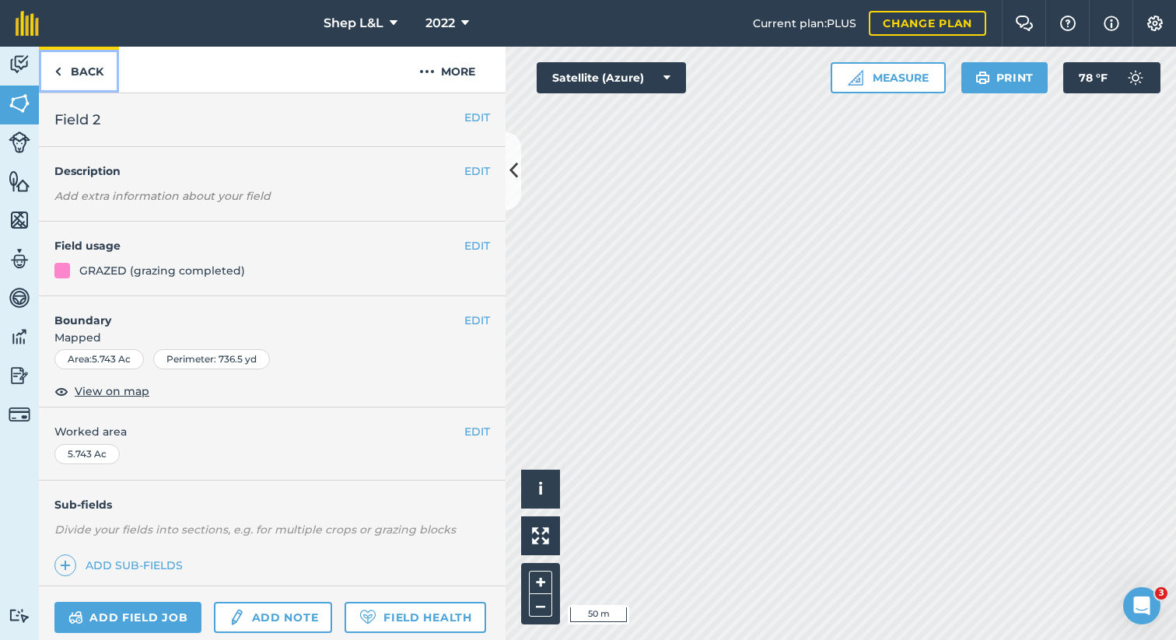
click at [86, 74] on link "Back" at bounding box center [79, 70] width 80 height 46
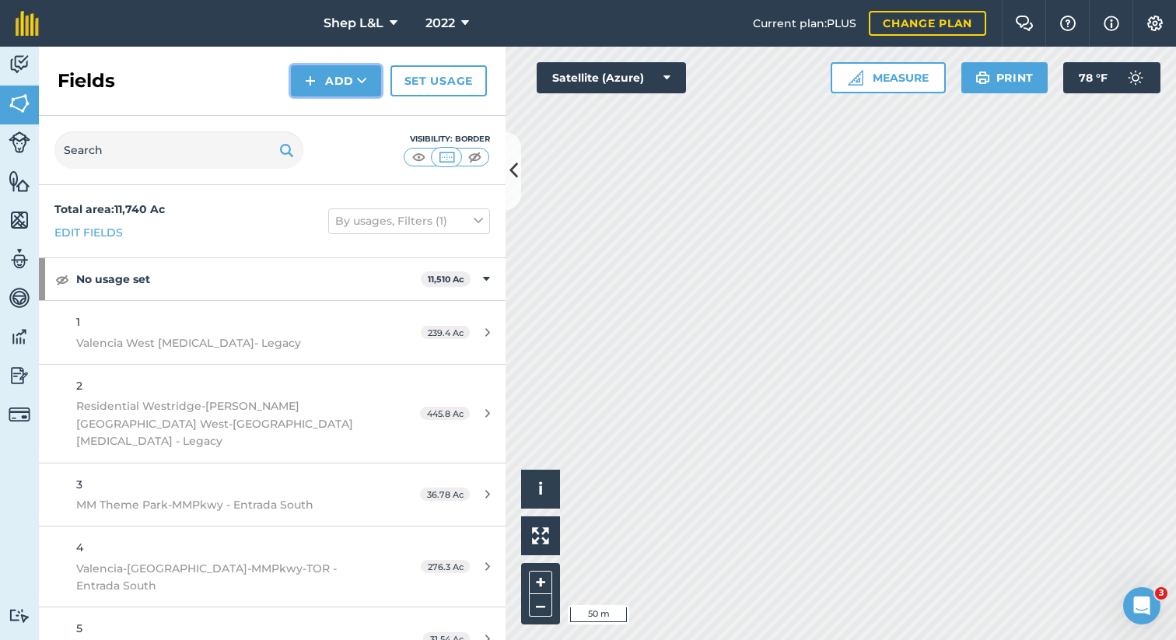
click at [342, 66] on button "Add" at bounding box center [336, 80] width 90 height 31
click at [354, 117] on link "Draw" at bounding box center [336, 116] width 86 height 34
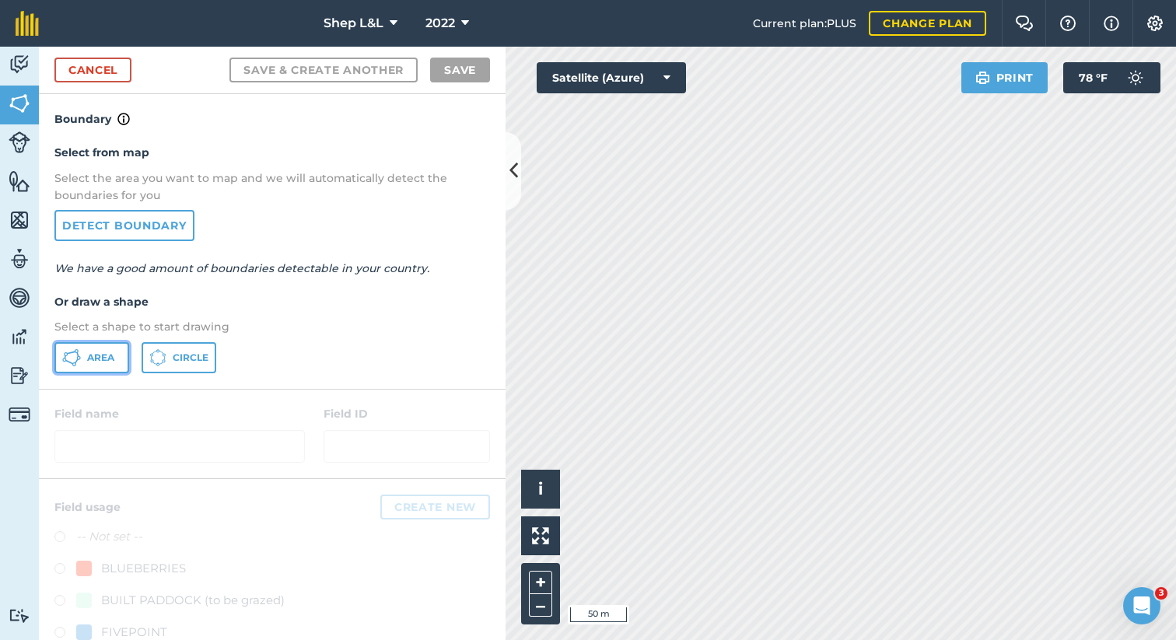
click at [89, 359] on span "Area" at bounding box center [100, 358] width 27 height 12
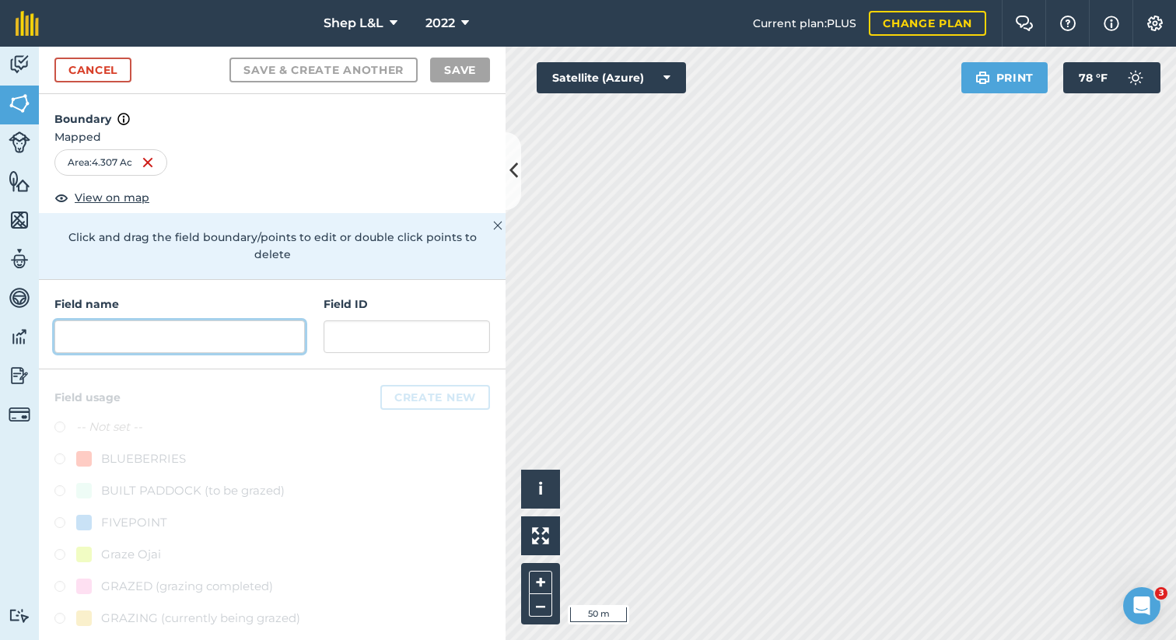
click at [291, 324] on input "text" at bounding box center [179, 337] width 251 height 33
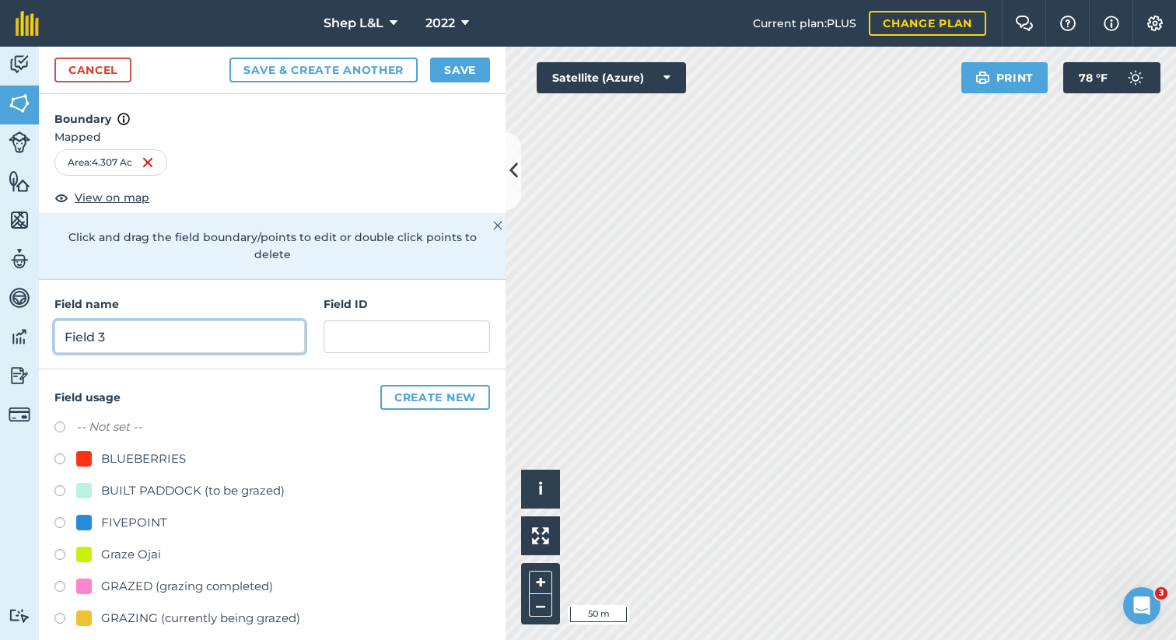
type input "Field 3"
click at [64, 581] on label at bounding box center [65, 589] width 22 height 16
radio input "true"
click at [472, 73] on button "Save" at bounding box center [460, 70] width 60 height 25
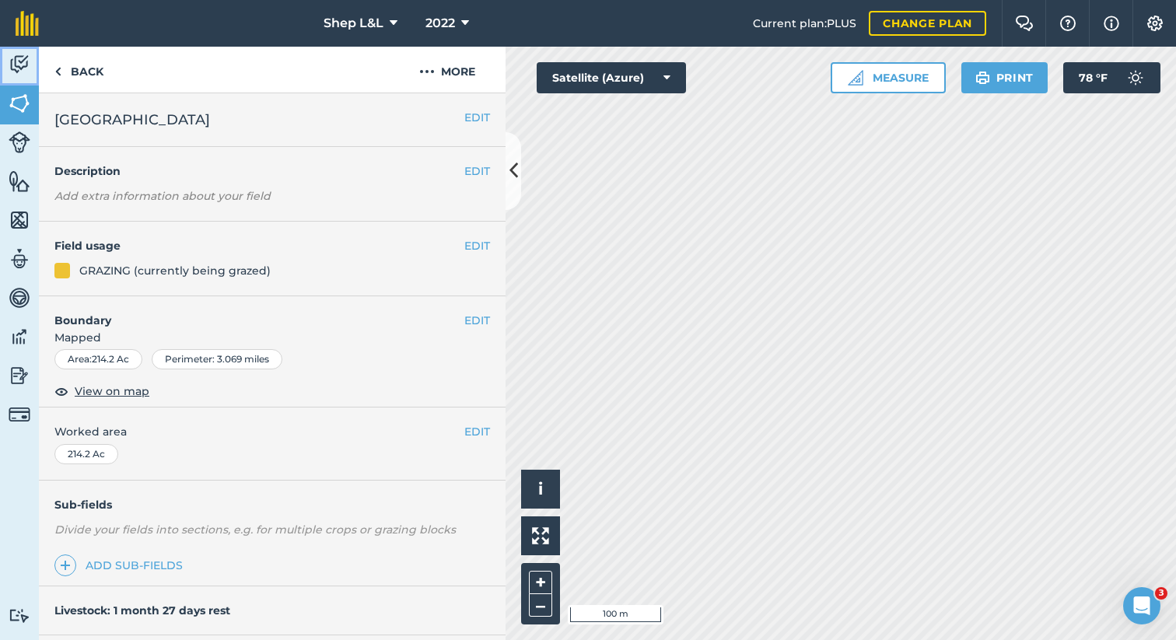
click at [26, 68] on img at bounding box center [20, 64] width 22 height 23
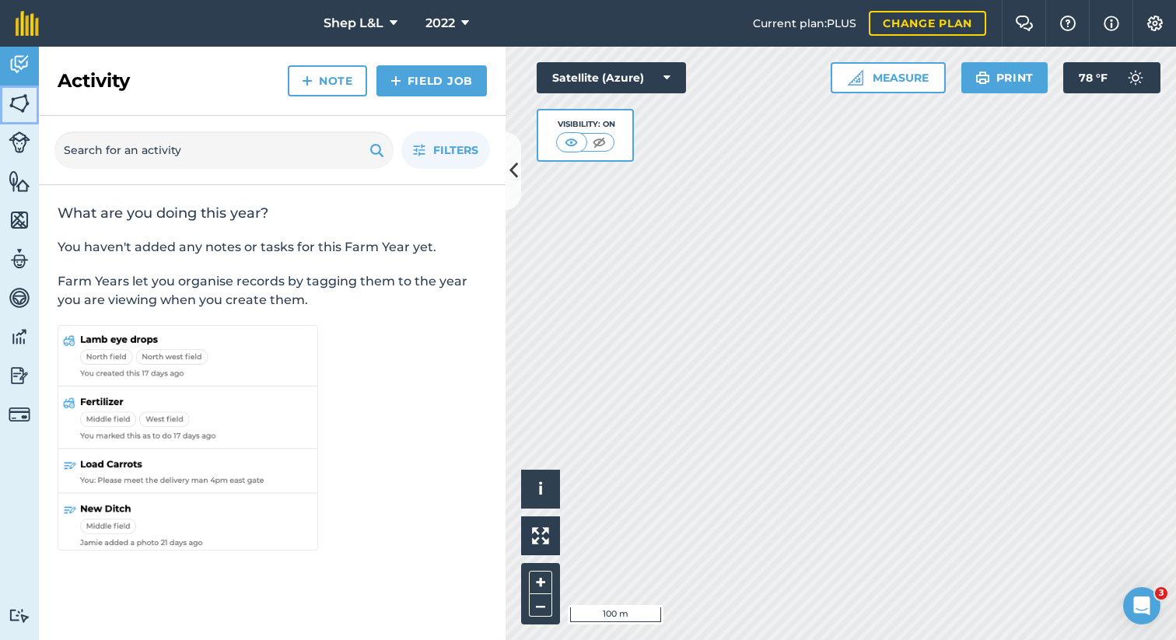
click at [19, 107] on img at bounding box center [20, 103] width 22 height 23
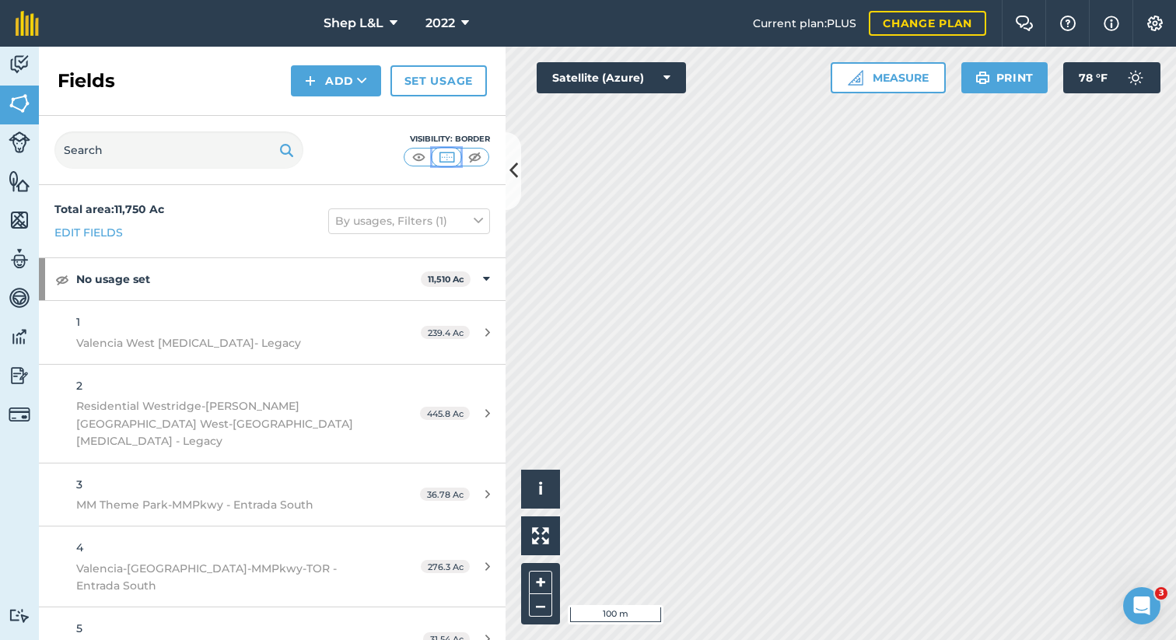
click at [440, 156] on img at bounding box center [446, 157] width 19 height 16
click at [19, 189] on img at bounding box center [20, 181] width 22 height 23
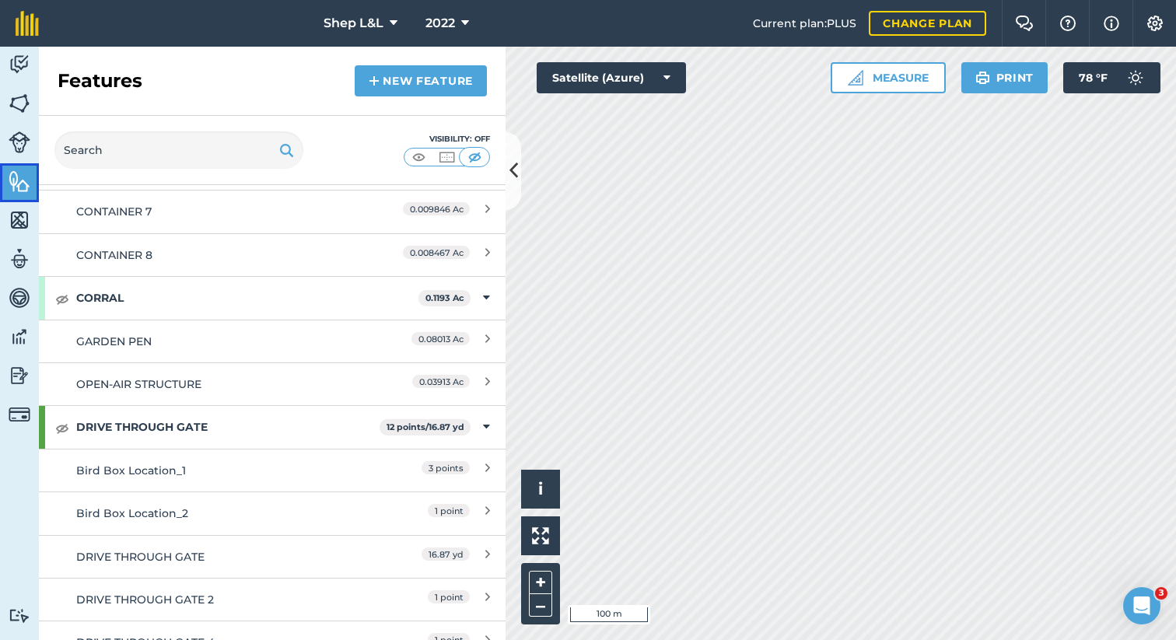
scroll to position [1077, 0]
click at [55, 296] on img at bounding box center [62, 298] width 14 height 19
click at [418, 82] on link "New feature" at bounding box center [421, 80] width 132 height 31
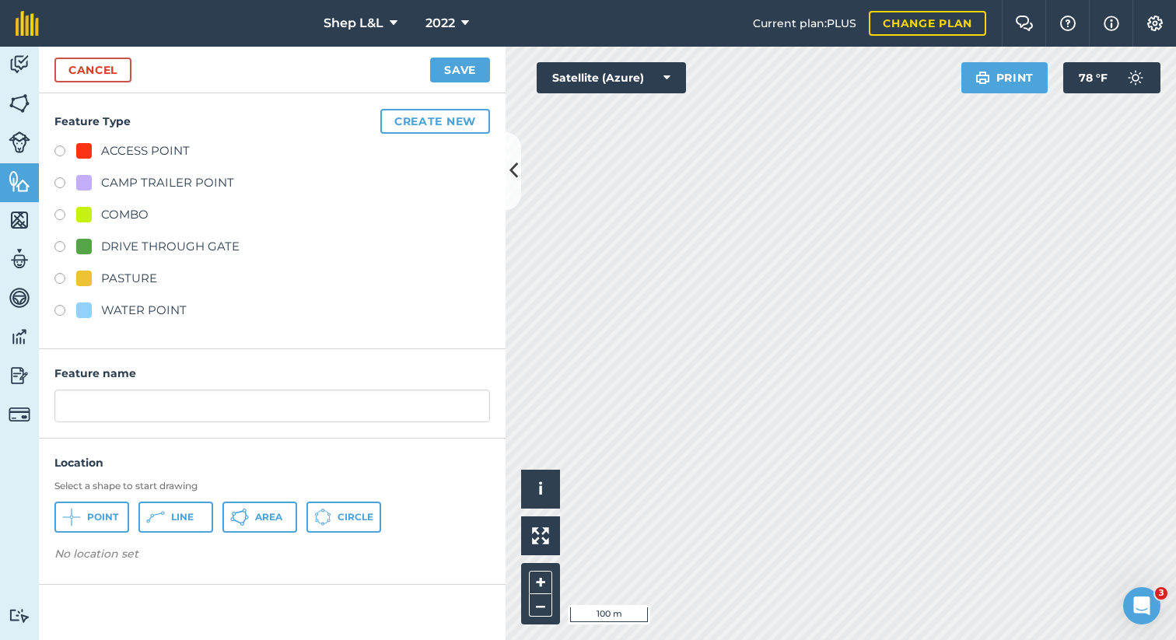
click at [64, 152] on label at bounding box center [65, 153] width 22 height 16
radio input "true"
type input "ACCESS POINT"
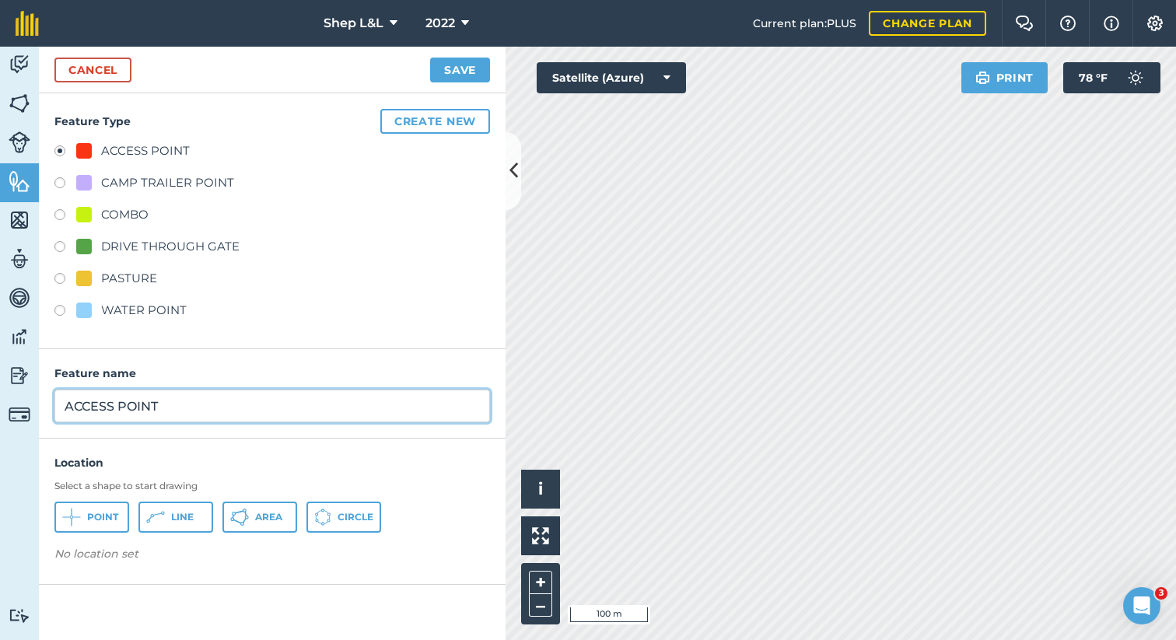
drag, startPoint x: 204, startPoint y: 407, endPoint x: 0, endPoint y: 350, distance: 211.6
click at [0, 350] on div "Activity Fields Livestock Features Maps Team Vehicles Data Reporting Billing Tu…" at bounding box center [588, 344] width 1176 height 594
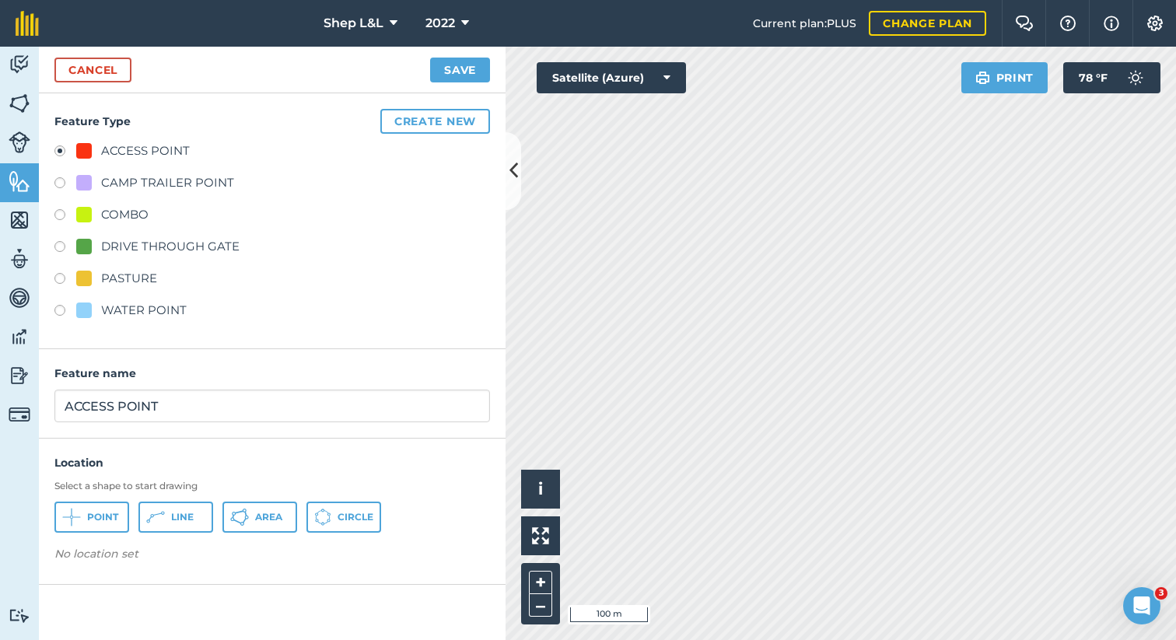
click at [342, 251] on div "DRIVE THROUGH GATE" at bounding box center [272, 248] width 436 height 23
click at [407, 130] on button "Create new" at bounding box center [435, 121] width 110 height 25
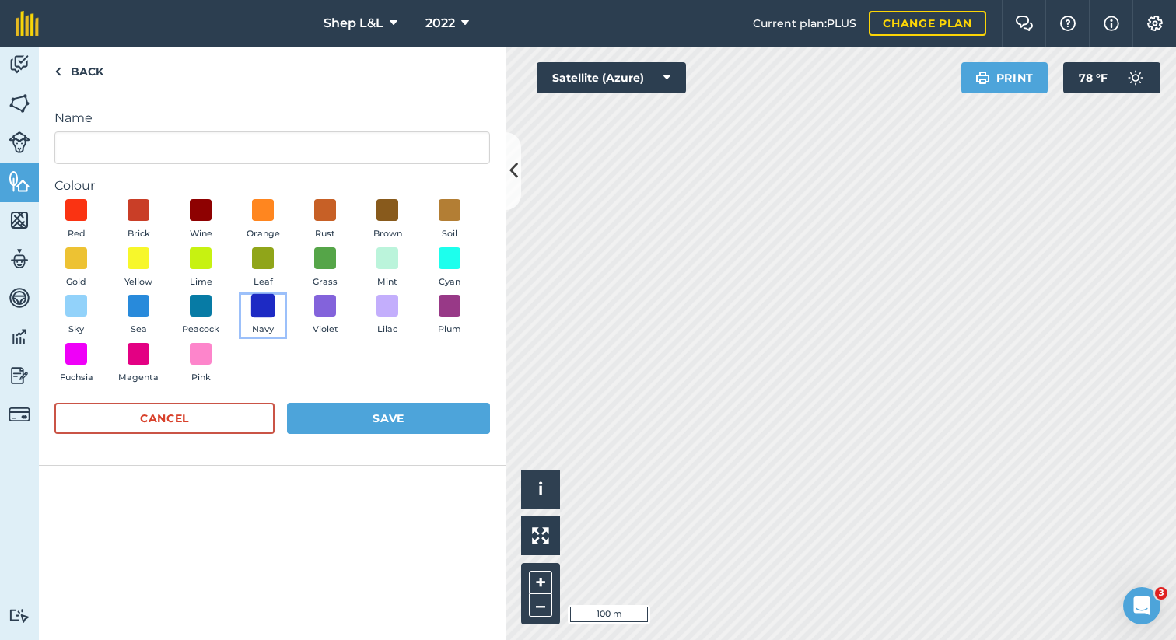
click at [263, 306] on span at bounding box center [263, 306] width 24 height 24
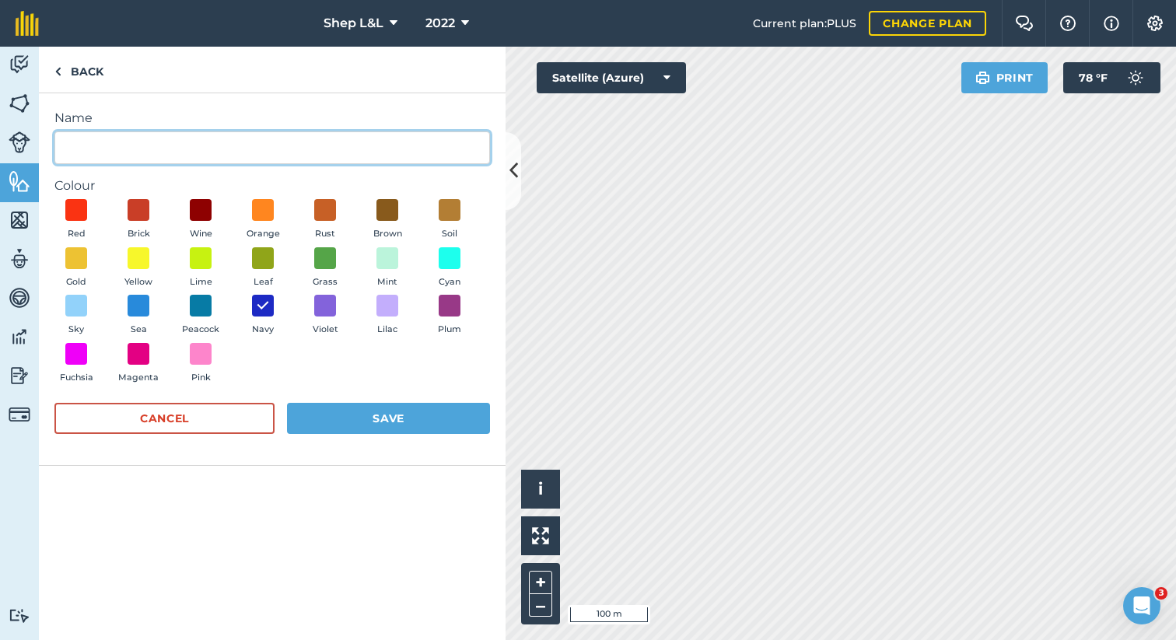
click at [165, 144] on input "Name" at bounding box center [272, 147] width 436 height 33
type input "Shep Club House"
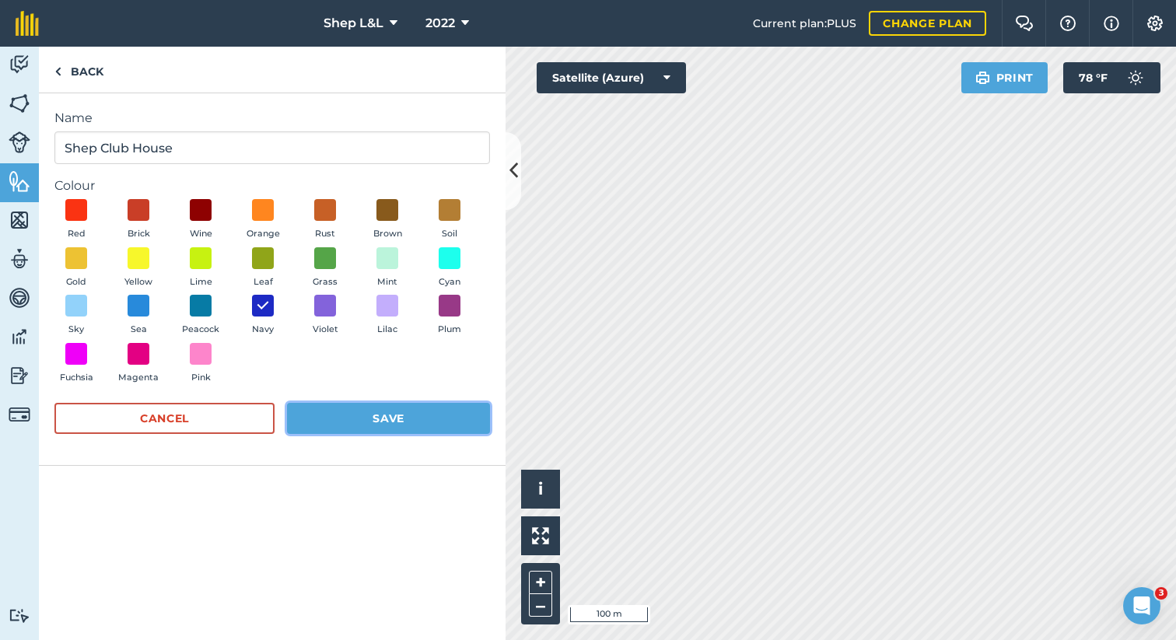
click at [361, 413] on button "Save" at bounding box center [388, 418] width 203 height 31
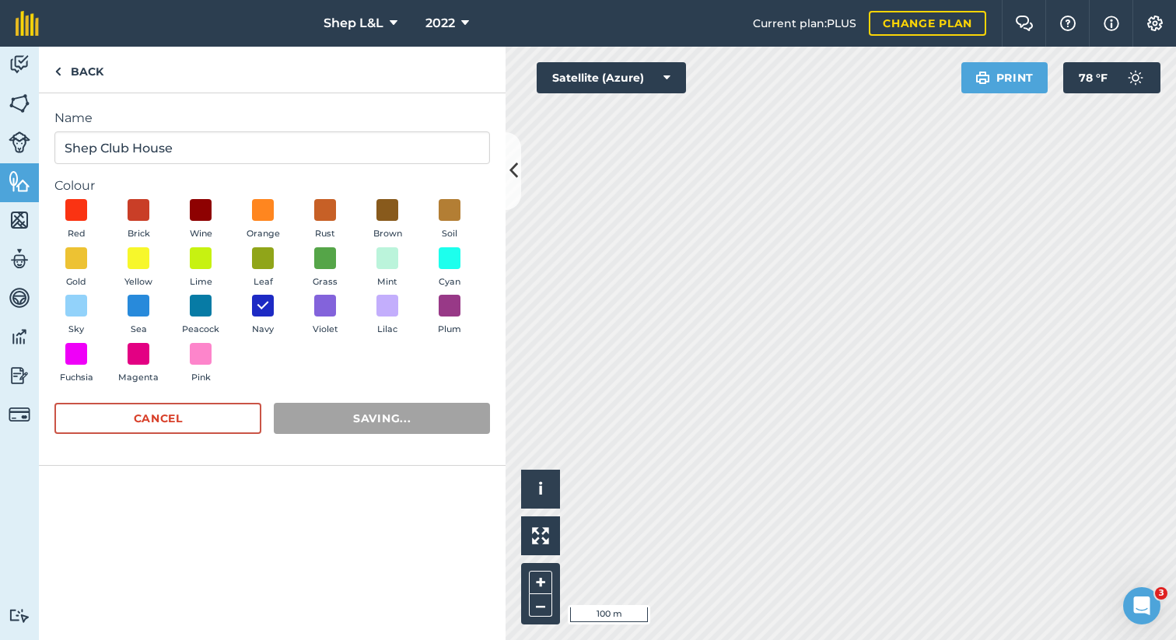
radio input "false"
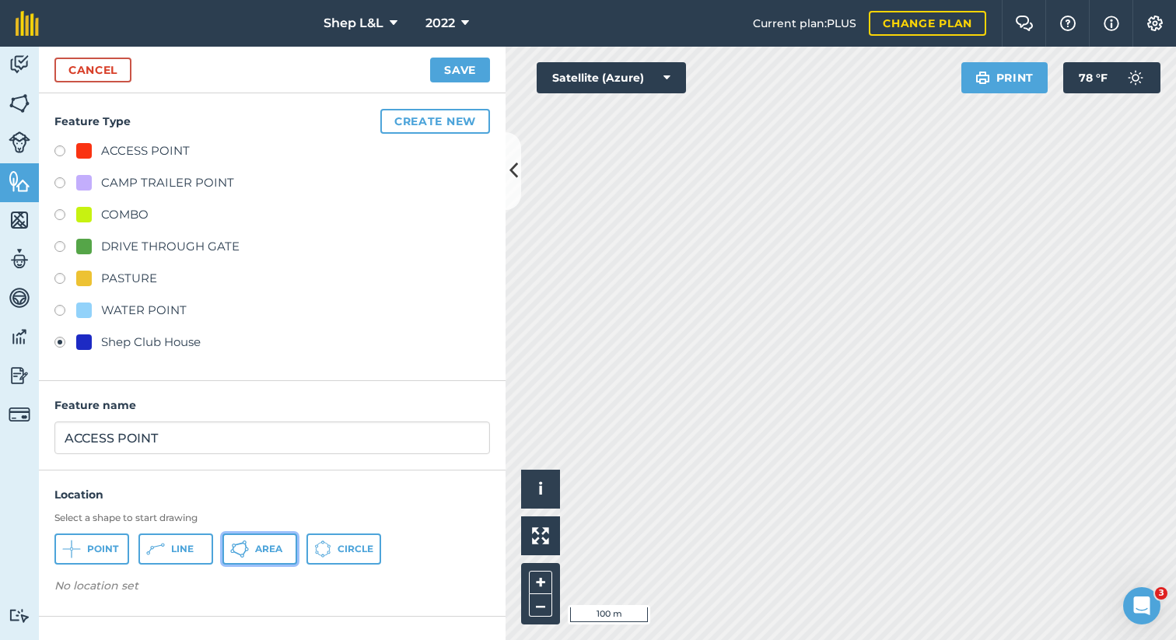
click at [262, 545] on span "Area" at bounding box center [268, 549] width 27 height 12
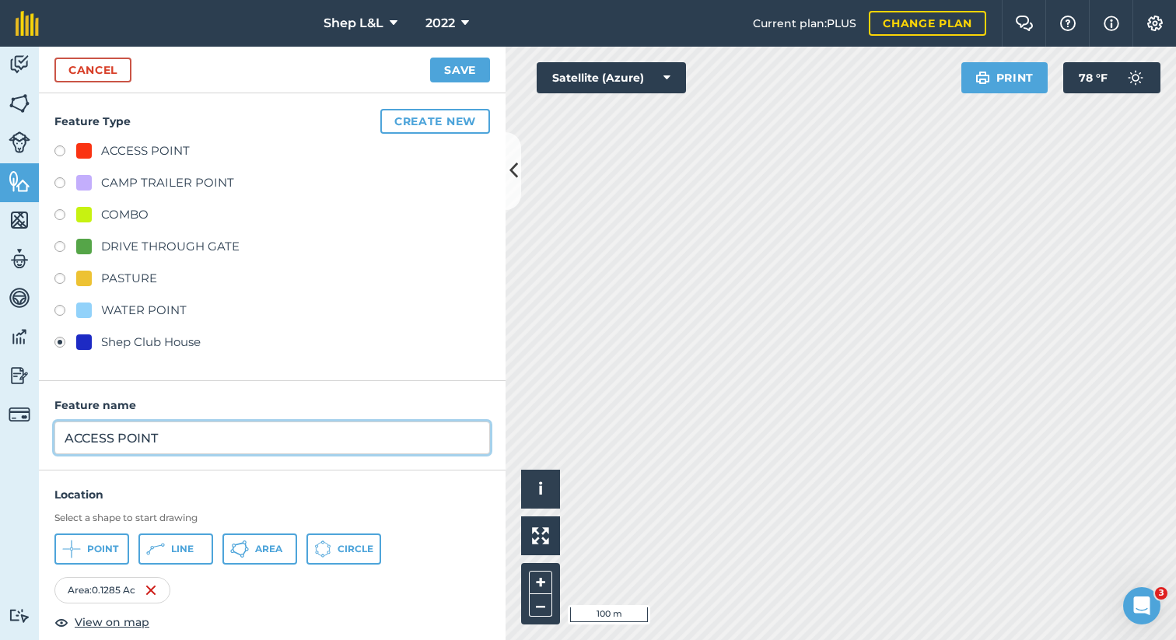
drag, startPoint x: 187, startPoint y: 436, endPoint x: 0, endPoint y: 399, distance: 190.4
click at [0, 399] on div "Activity Fields Livestock Features Maps Team Vehicles Data Reporting Billing Tu…" at bounding box center [588, 344] width 1176 height 594
type input "Shep Club House"
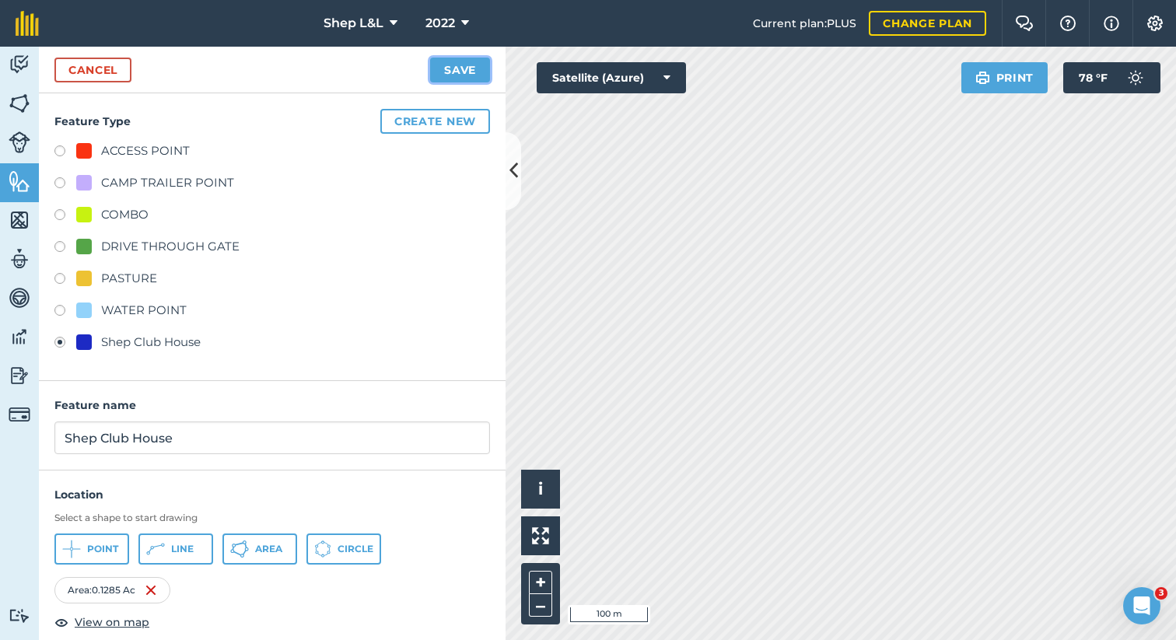
click at [464, 68] on button "Save" at bounding box center [460, 70] width 60 height 25
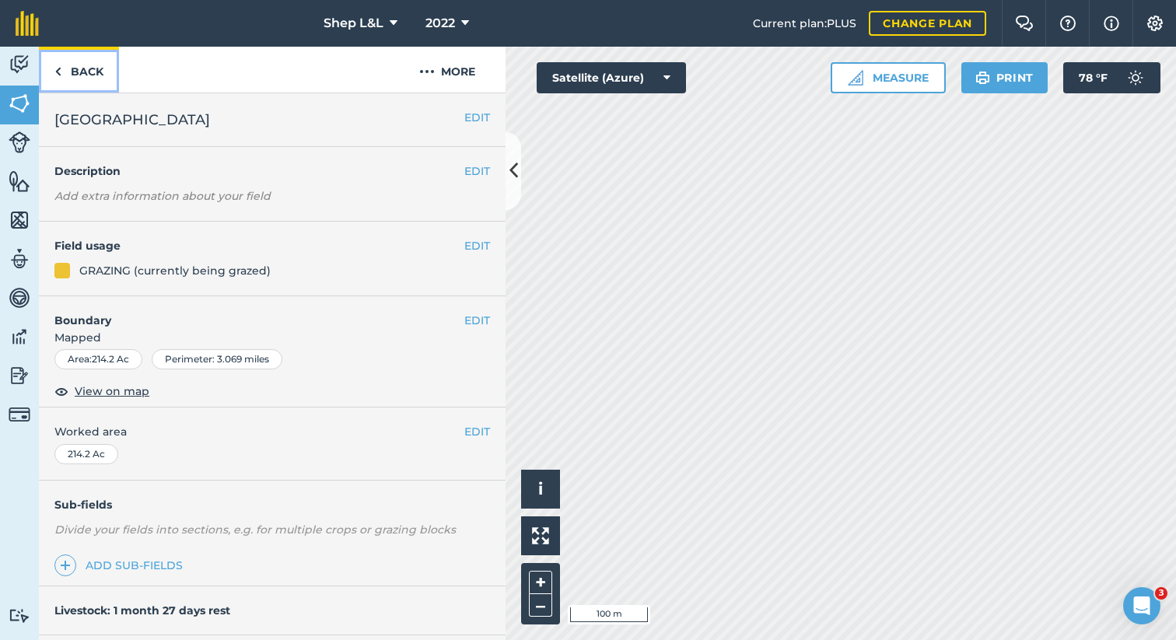
click at [104, 74] on link "Back" at bounding box center [79, 70] width 80 height 46
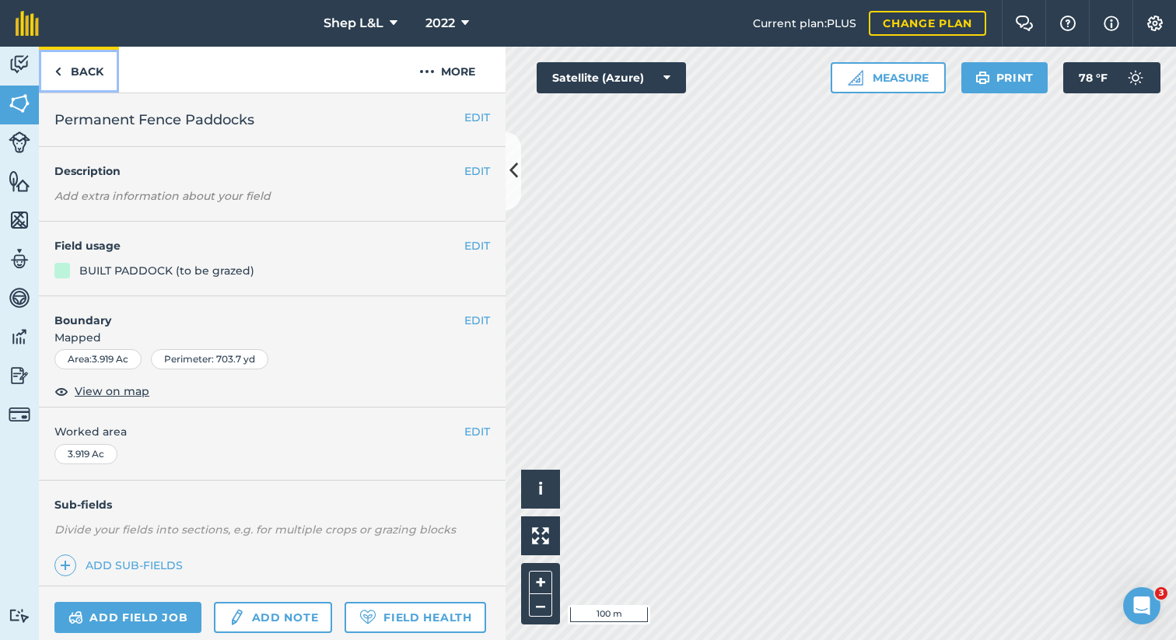
click at [86, 76] on link "Back" at bounding box center [79, 70] width 80 height 46
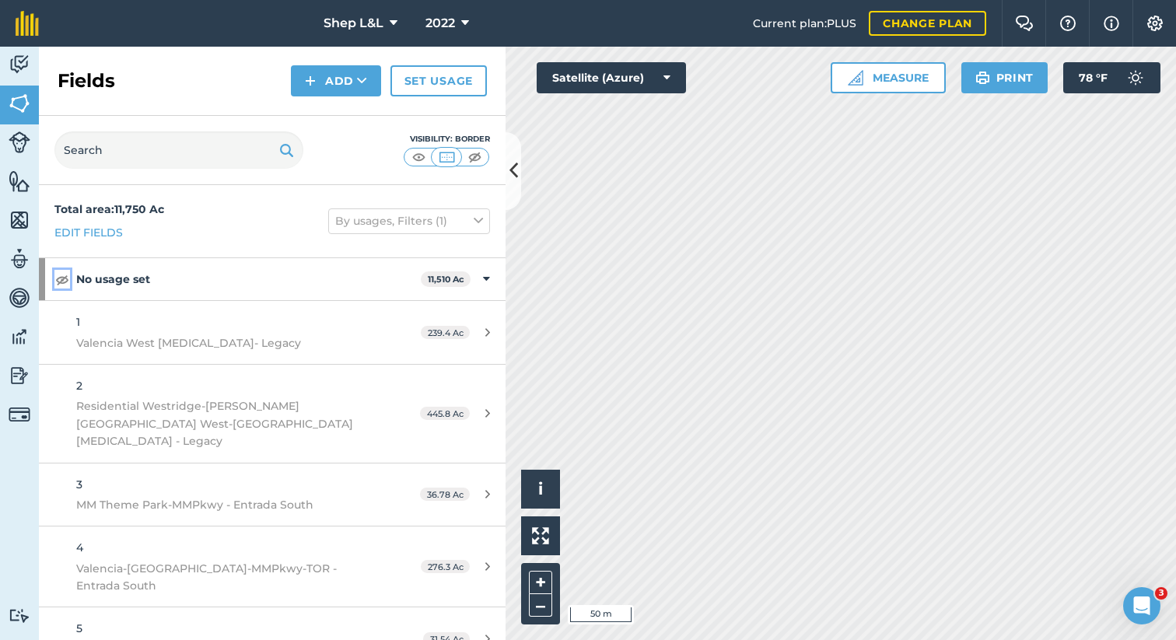
click at [63, 279] on img at bounding box center [62, 279] width 14 height 19
click at [451, 26] on span "2022" at bounding box center [441, 23] width 30 height 19
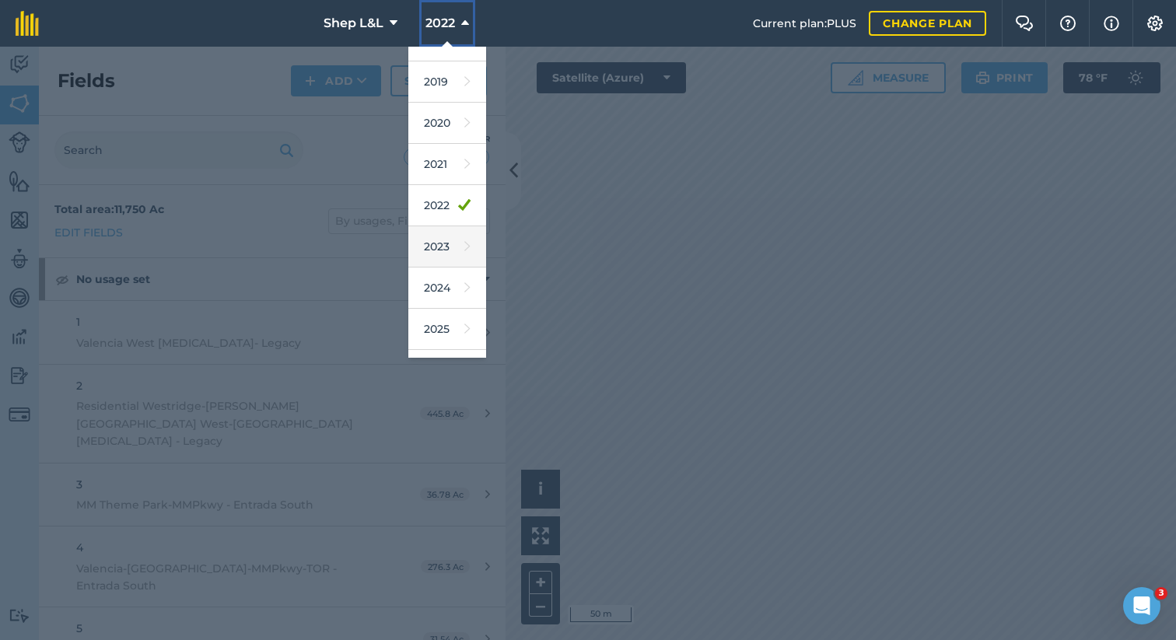
scroll to position [69, 0]
click at [435, 320] on link "2025" at bounding box center [447, 327] width 78 height 41
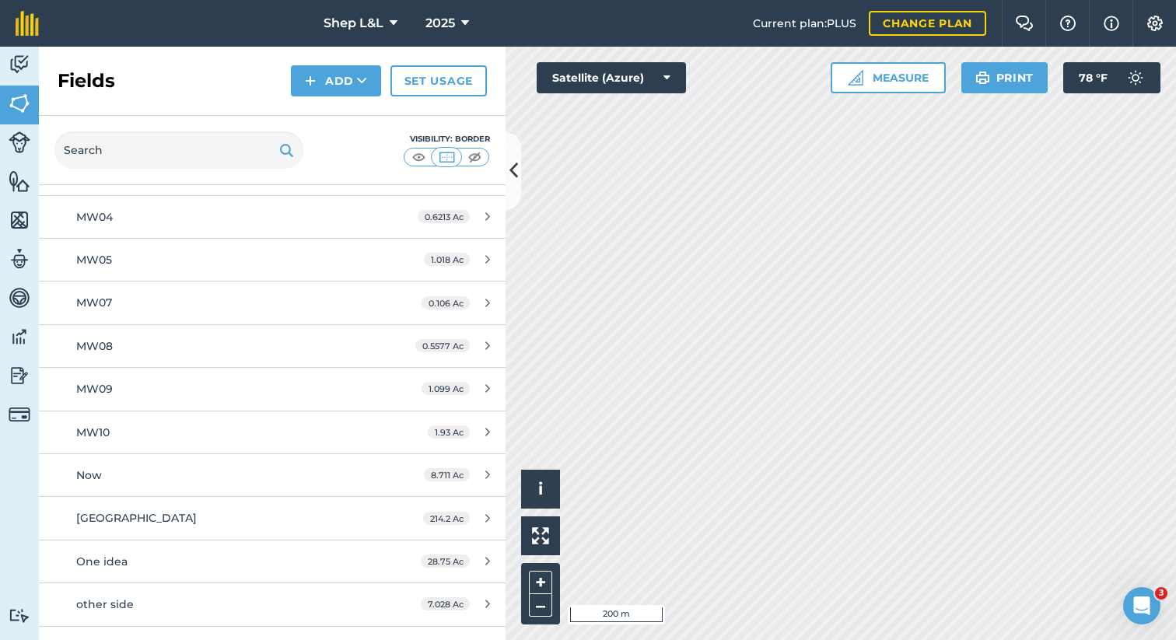
scroll to position [9646, 0]
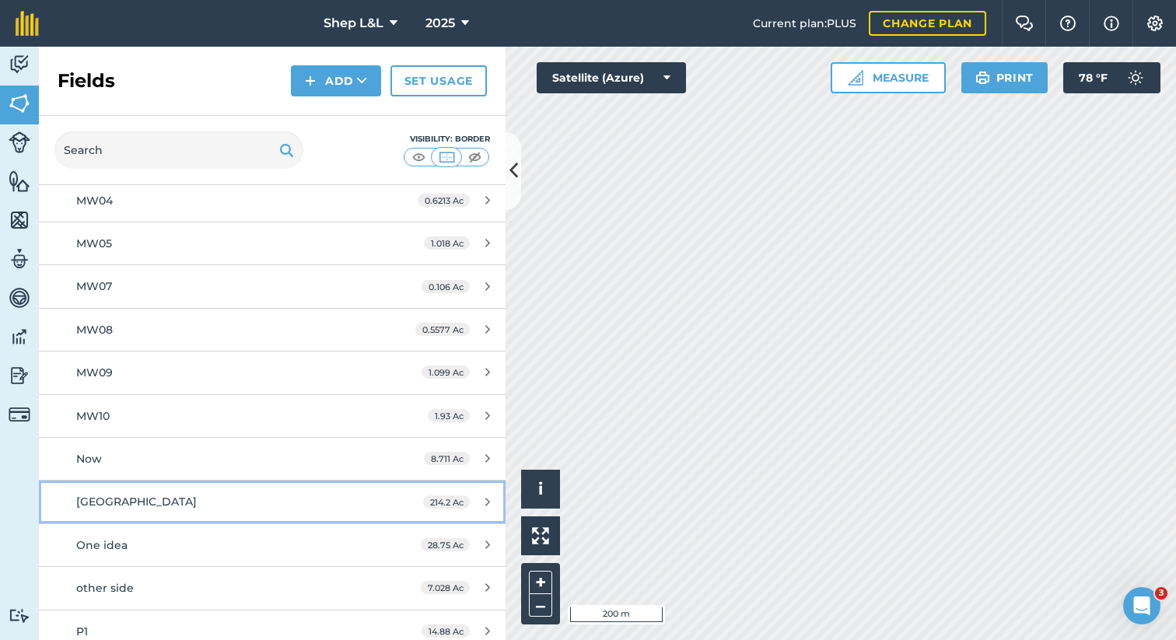
click at [118, 493] on div "[GEOGRAPHIC_DATA]" at bounding box center [222, 501] width 293 height 17
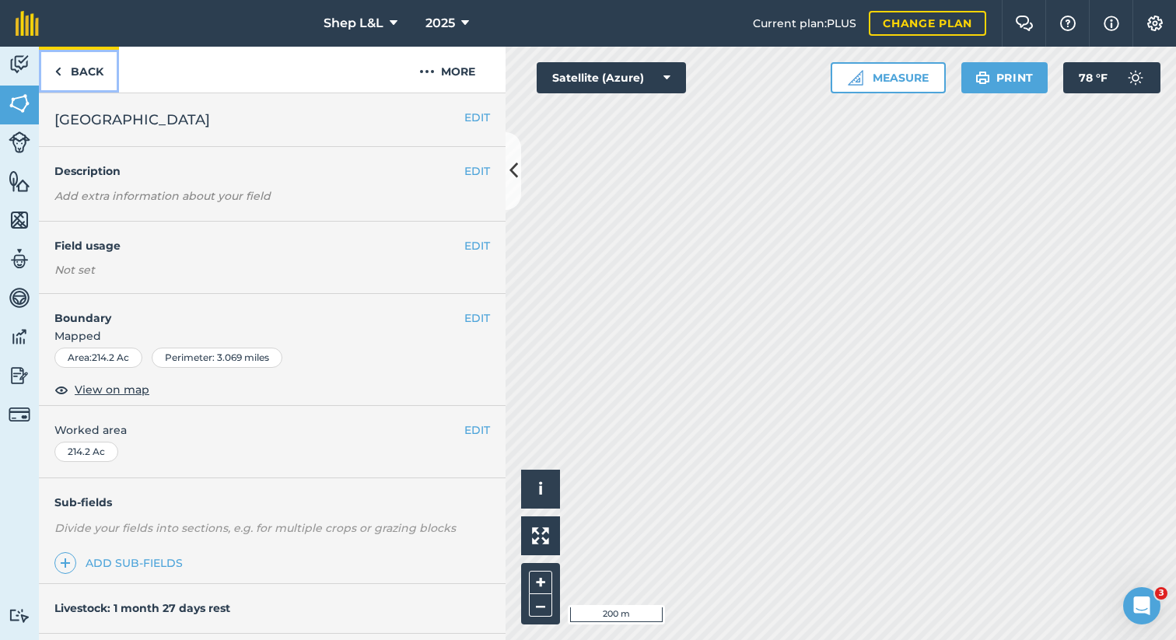
click at [79, 75] on link "Back" at bounding box center [79, 70] width 80 height 46
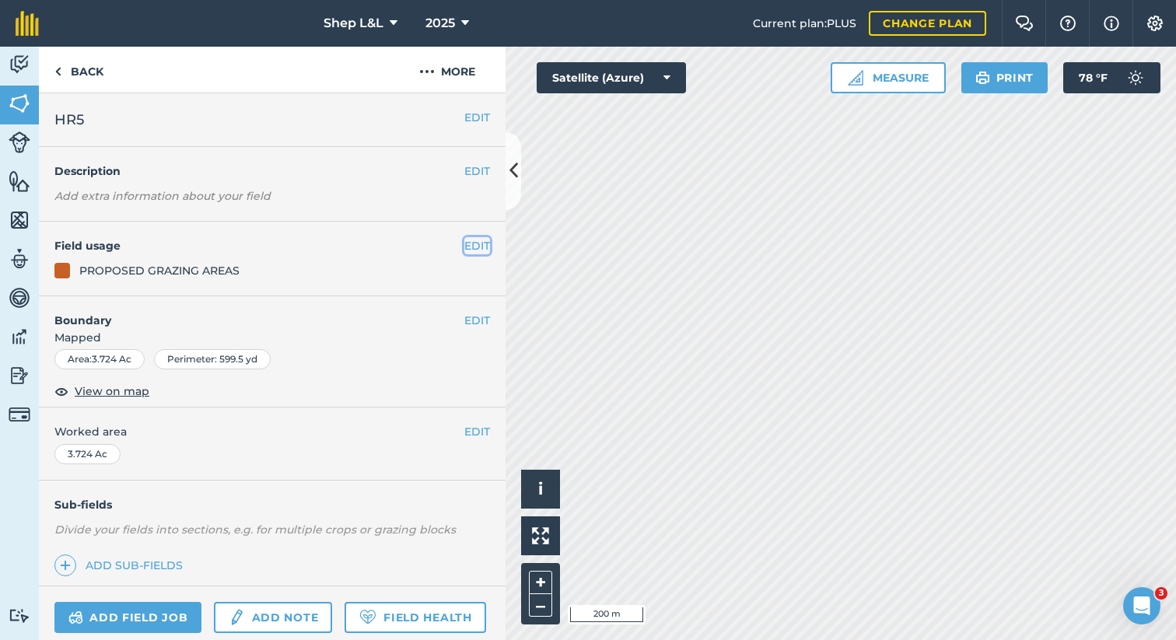
click at [477, 246] on button "EDIT" at bounding box center [477, 245] width 26 height 17
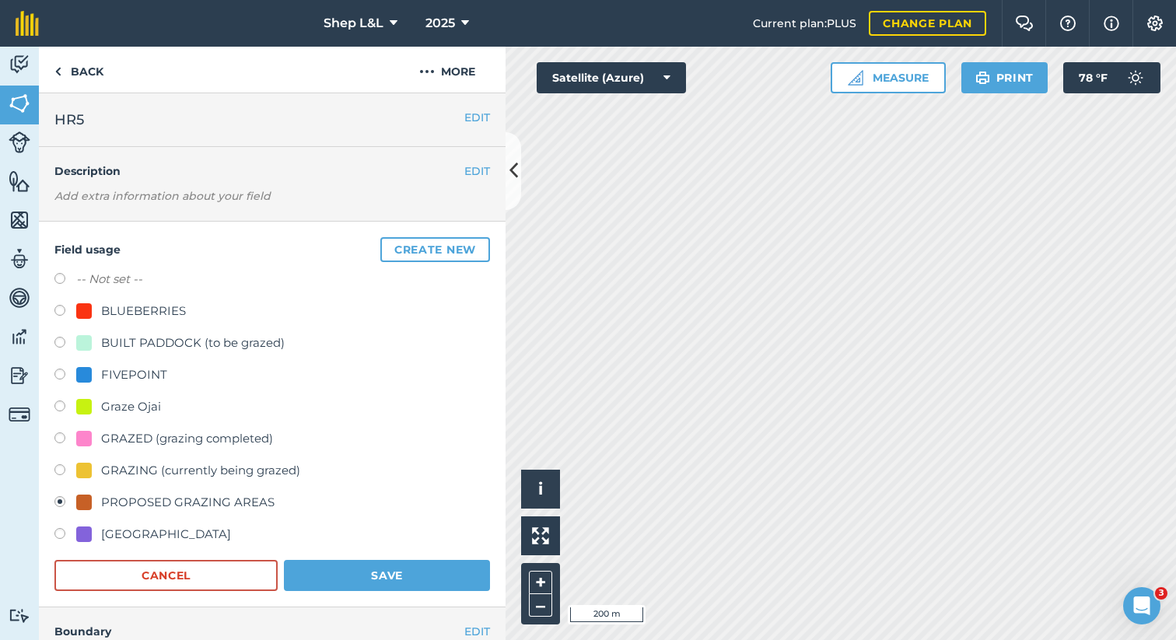
click at [67, 442] on label at bounding box center [65, 441] width 22 height 16
radio input "true"
radio input "false"
click at [426, 578] on button "Save" at bounding box center [387, 575] width 206 height 31
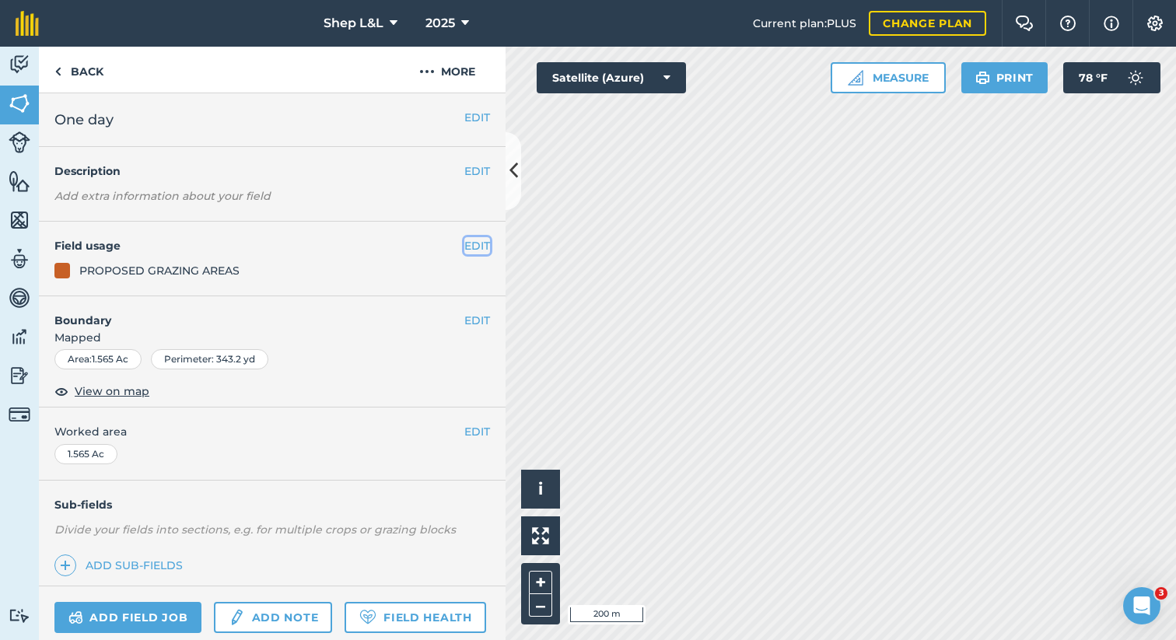
click at [482, 247] on button "EDIT" at bounding box center [477, 245] width 26 height 17
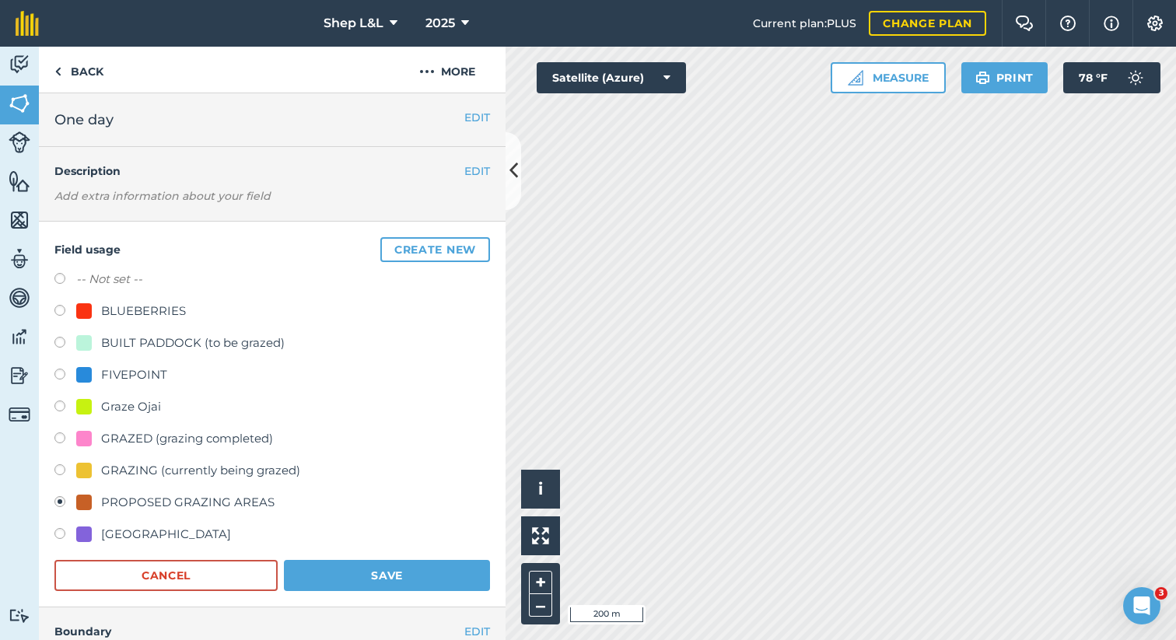
click at [61, 440] on label at bounding box center [65, 441] width 22 height 16
radio input "true"
radio input "false"
click at [344, 574] on button "Save" at bounding box center [387, 575] width 206 height 31
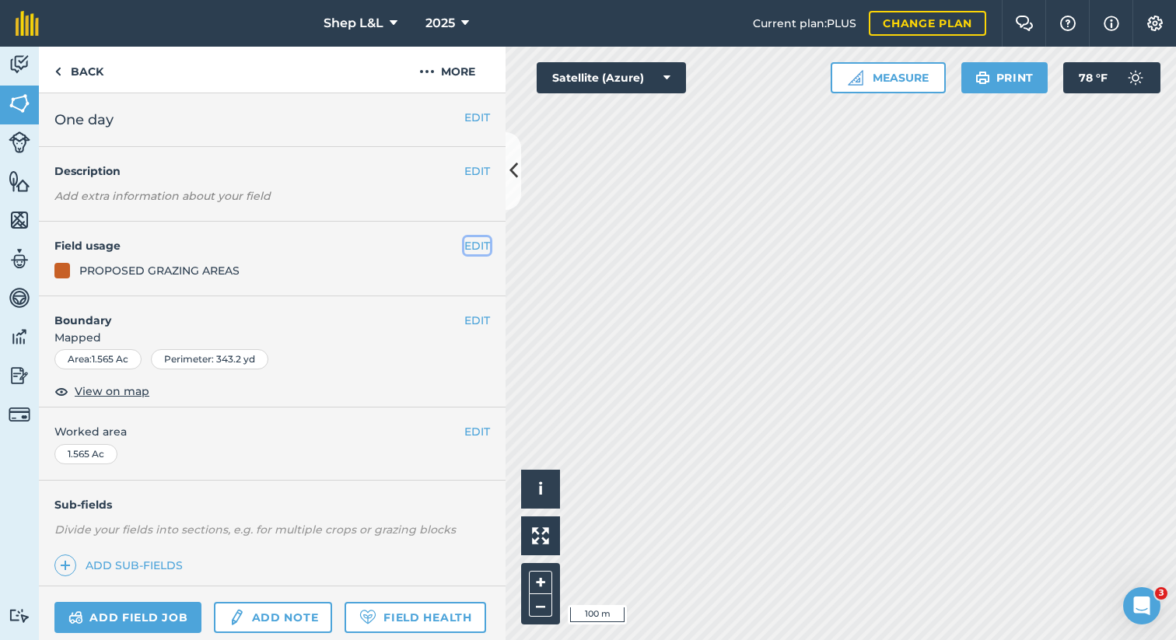
click at [470, 251] on button "EDIT" at bounding box center [477, 245] width 26 height 17
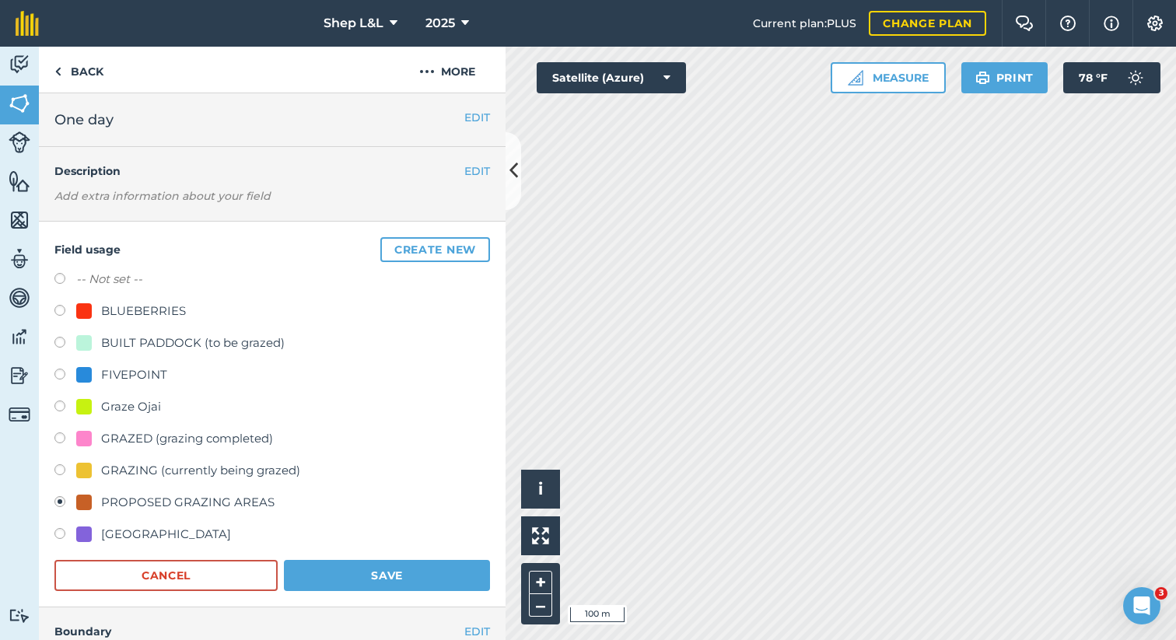
click at [58, 439] on label at bounding box center [65, 441] width 22 height 16
radio input "true"
radio input "false"
click at [436, 569] on button "Save" at bounding box center [387, 575] width 206 height 31
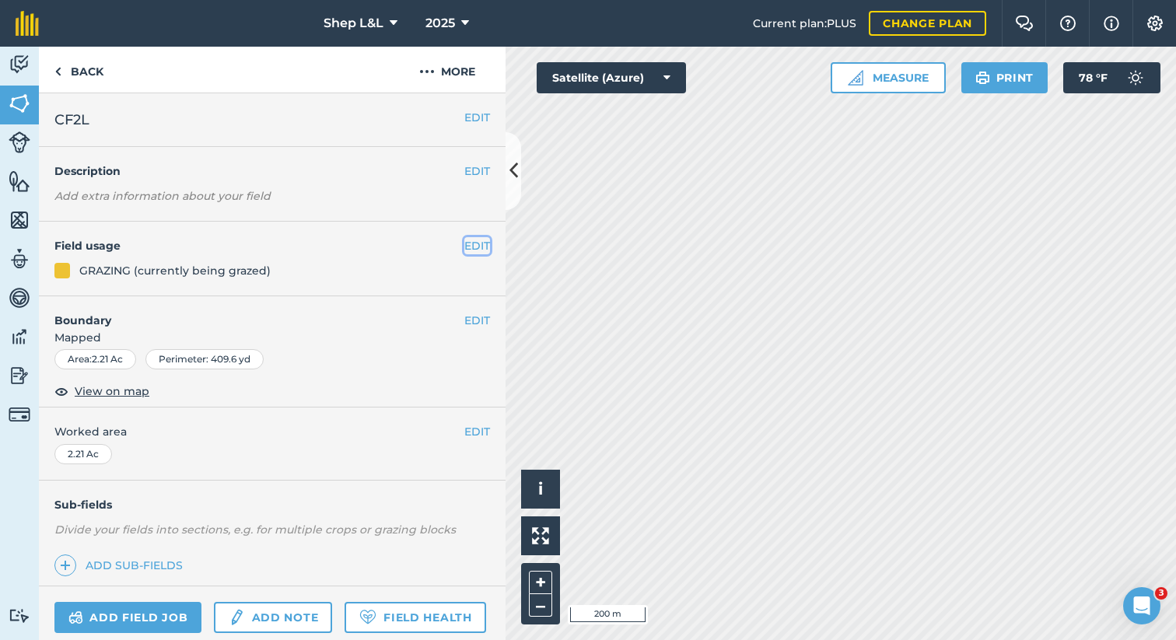
click at [480, 245] on button "EDIT" at bounding box center [477, 245] width 26 height 17
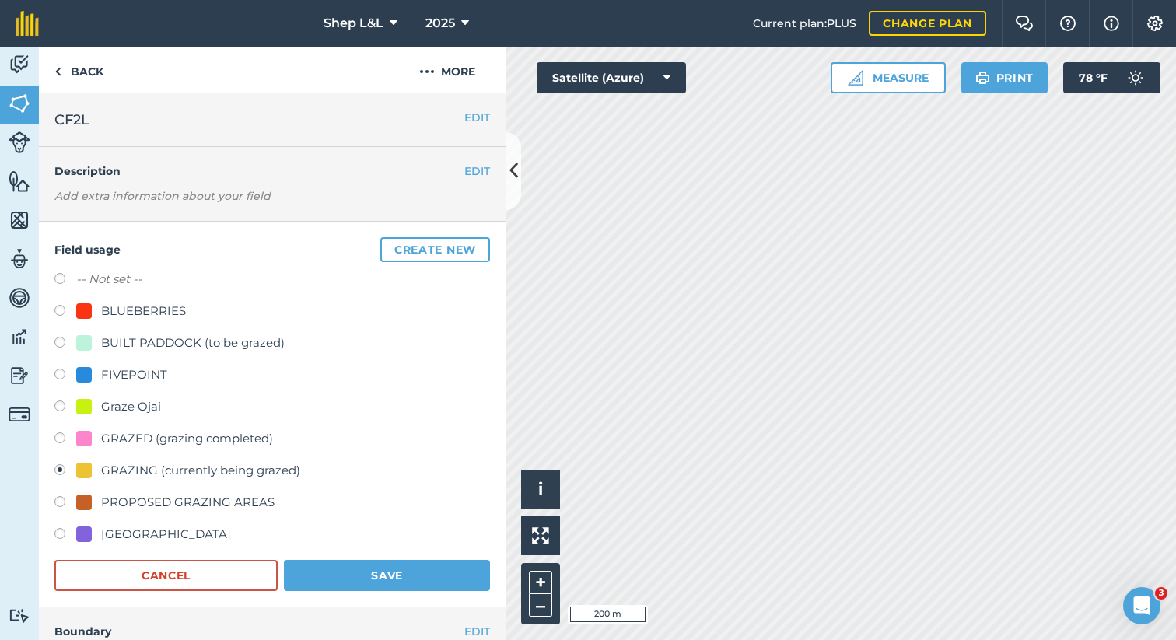
click at [58, 440] on label at bounding box center [65, 441] width 22 height 16
radio input "true"
radio input "false"
click at [423, 575] on button "Save" at bounding box center [387, 575] width 206 height 31
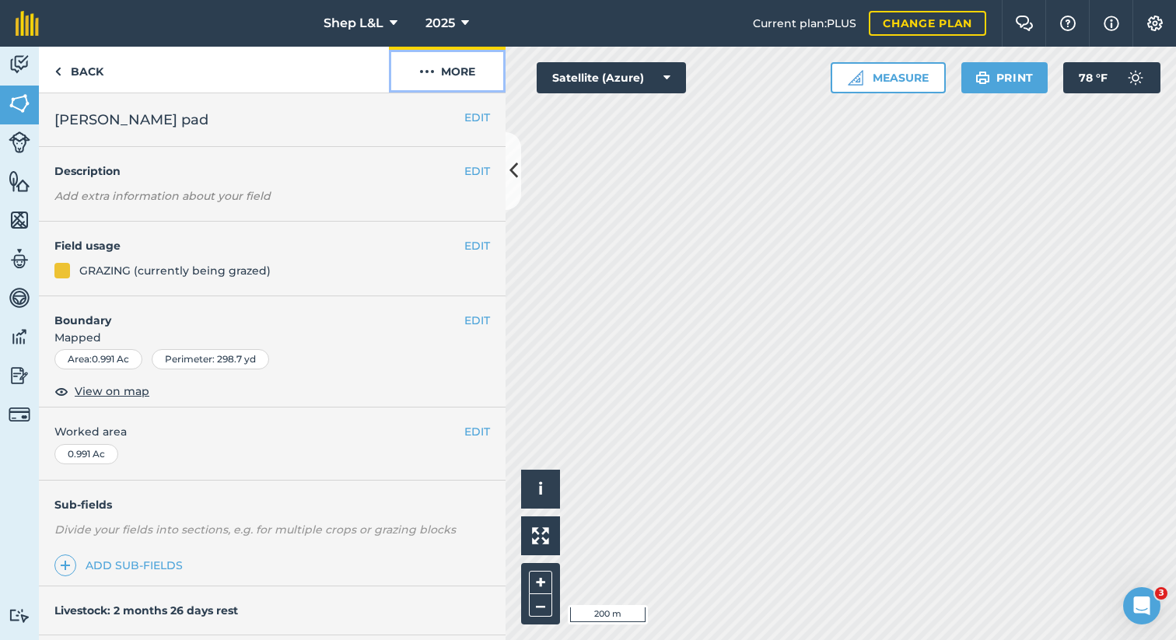
click at [440, 65] on button "More" at bounding box center [447, 70] width 117 height 46
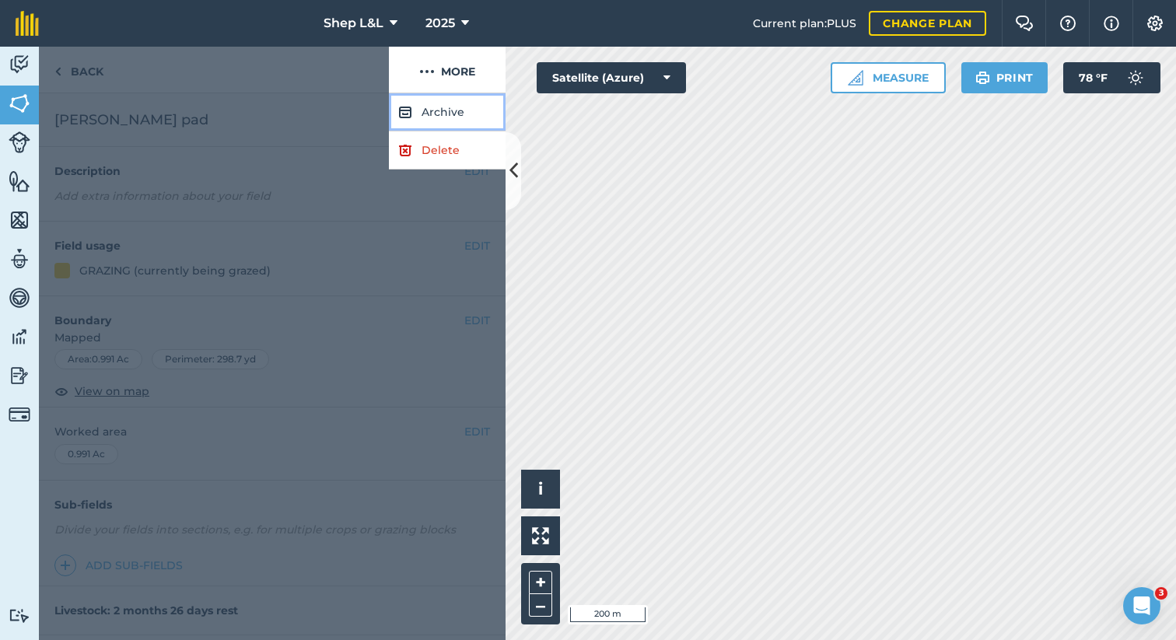
click at [444, 122] on button "Archive" at bounding box center [447, 112] width 117 height 38
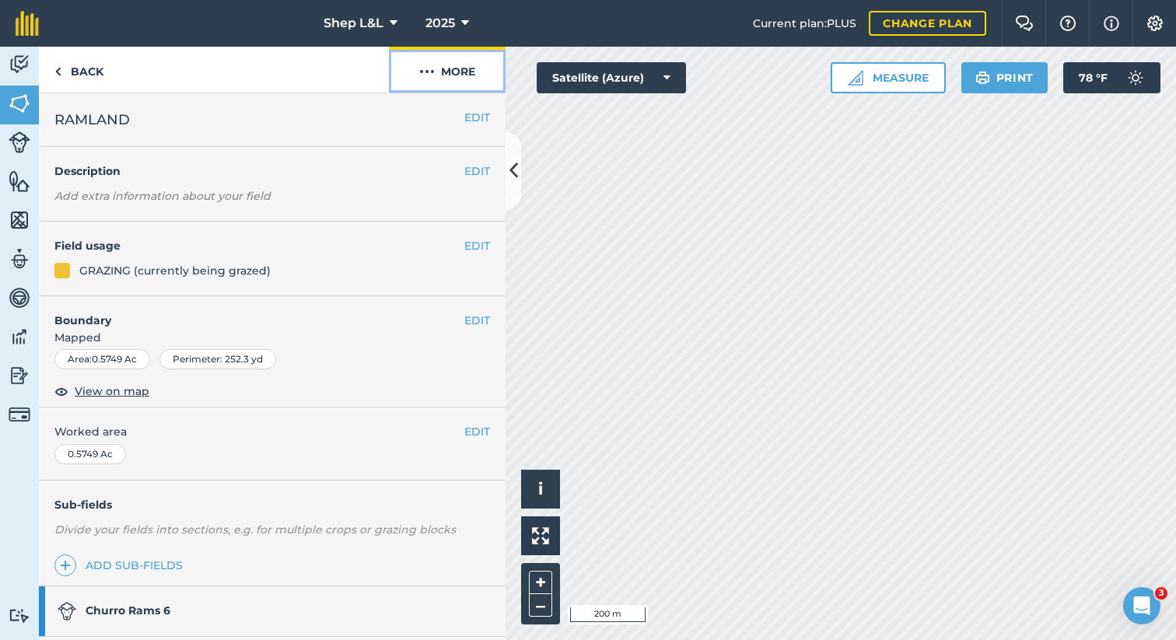
click at [456, 70] on button "More" at bounding box center [447, 70] width 117 height 46
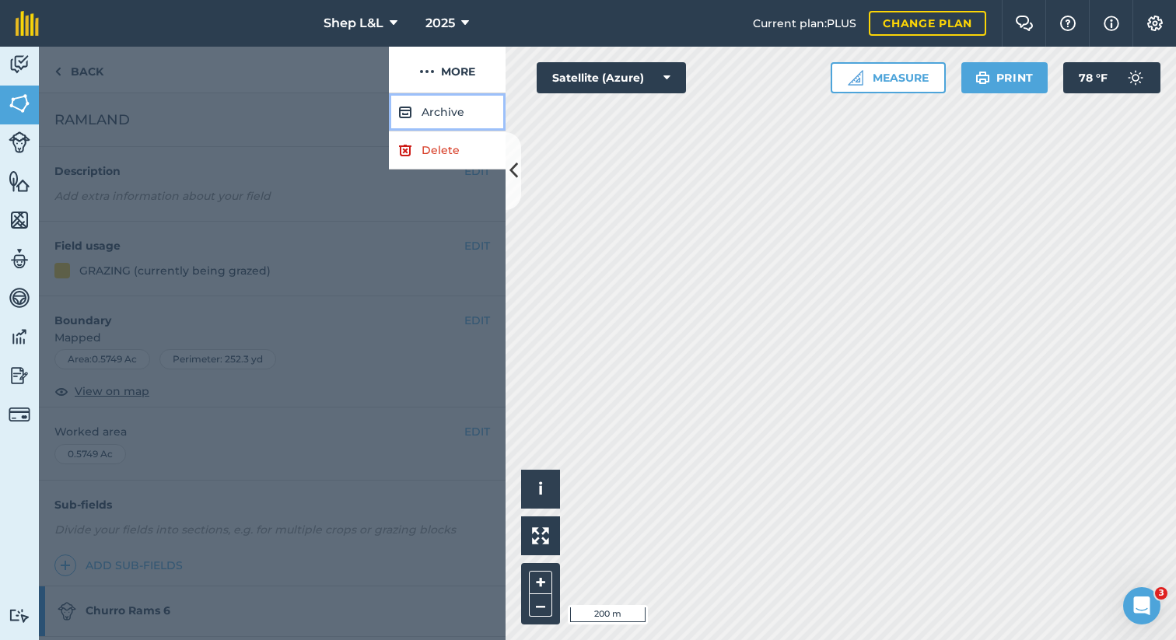
click at [454, 110] on button "Archive" at bounding box center [447, 112] width 117 height 38
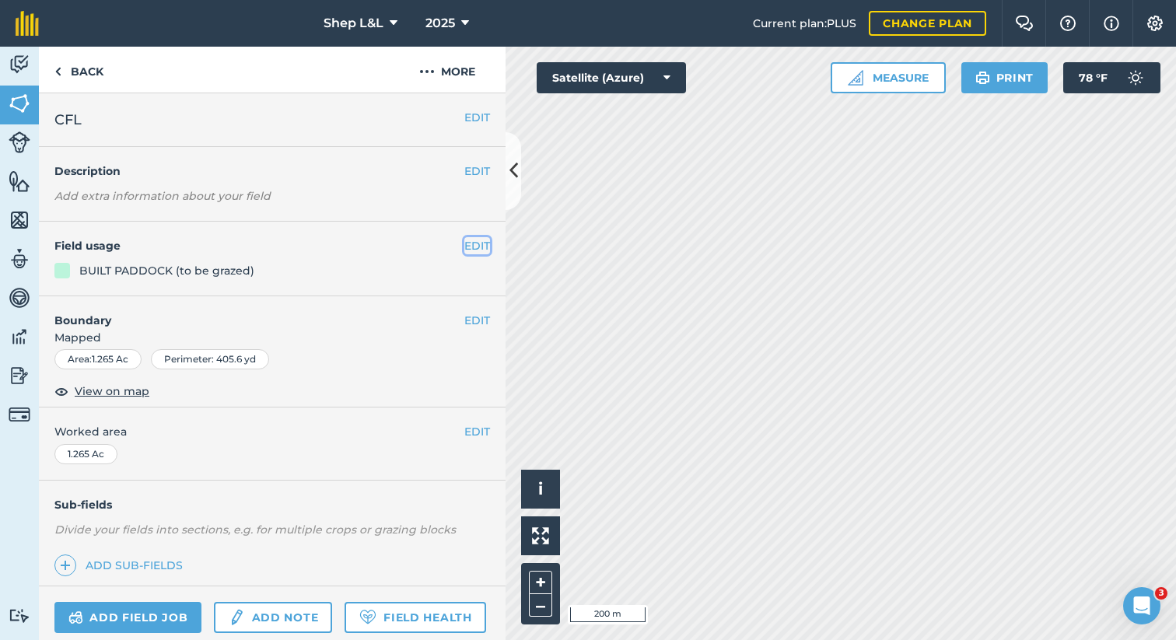
click at [473, 251] on button "EDIT" at bounding box center [477, 245] width 26 height 17
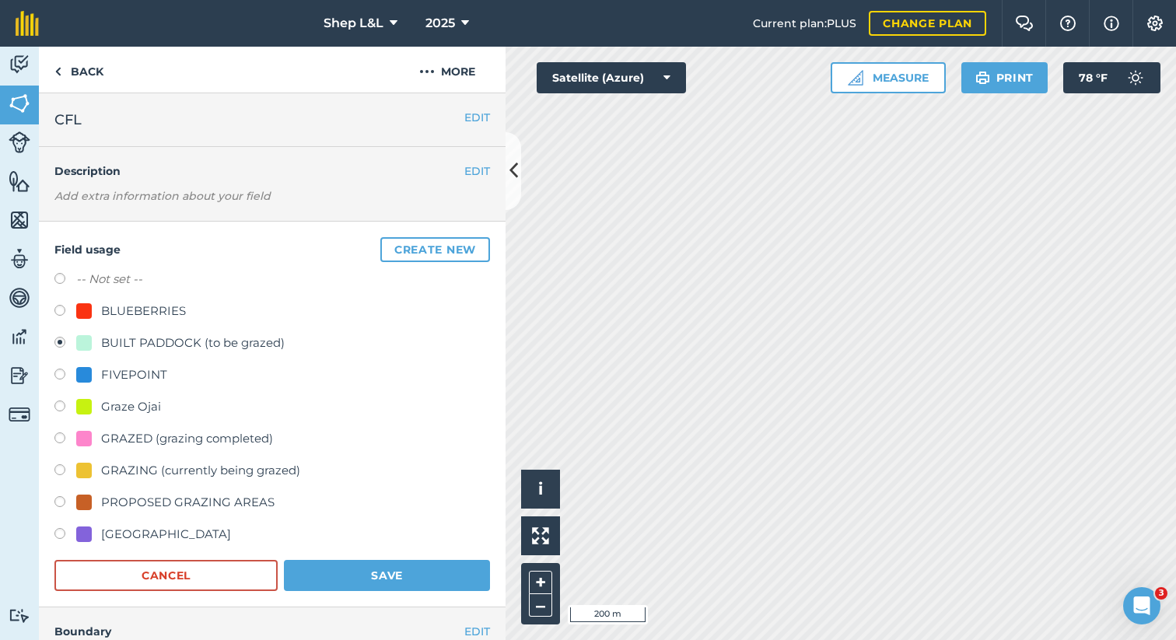
click at [58, 440] on label at bounding box center [65, 441] width 22 height 16
radio input "true"
radio input "false"
click at [367, 570] on button "Save" at bounding box center [387, 575] width 206 height 31
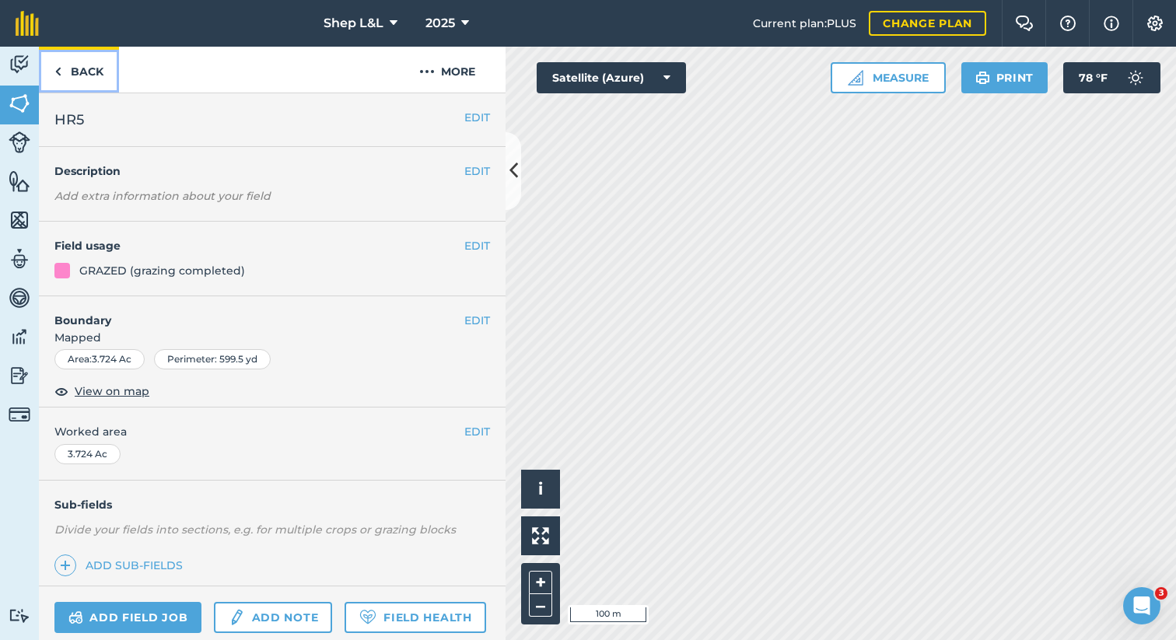
click at [82, 72] on link "Back" at bounding box center [79, 70] width 80 height 46
